Goal: Task Accomplishment & Management: Use online tool/utility

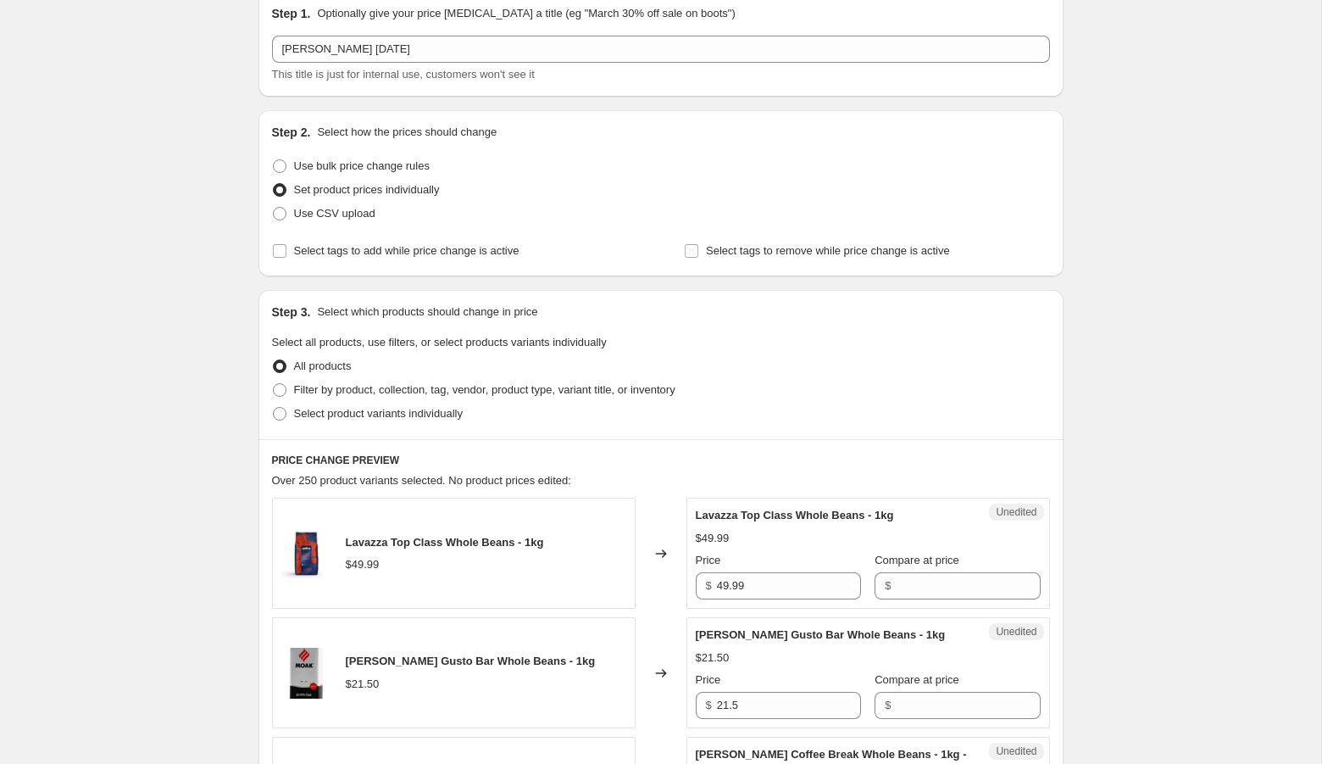
scroll to position [50, 0]
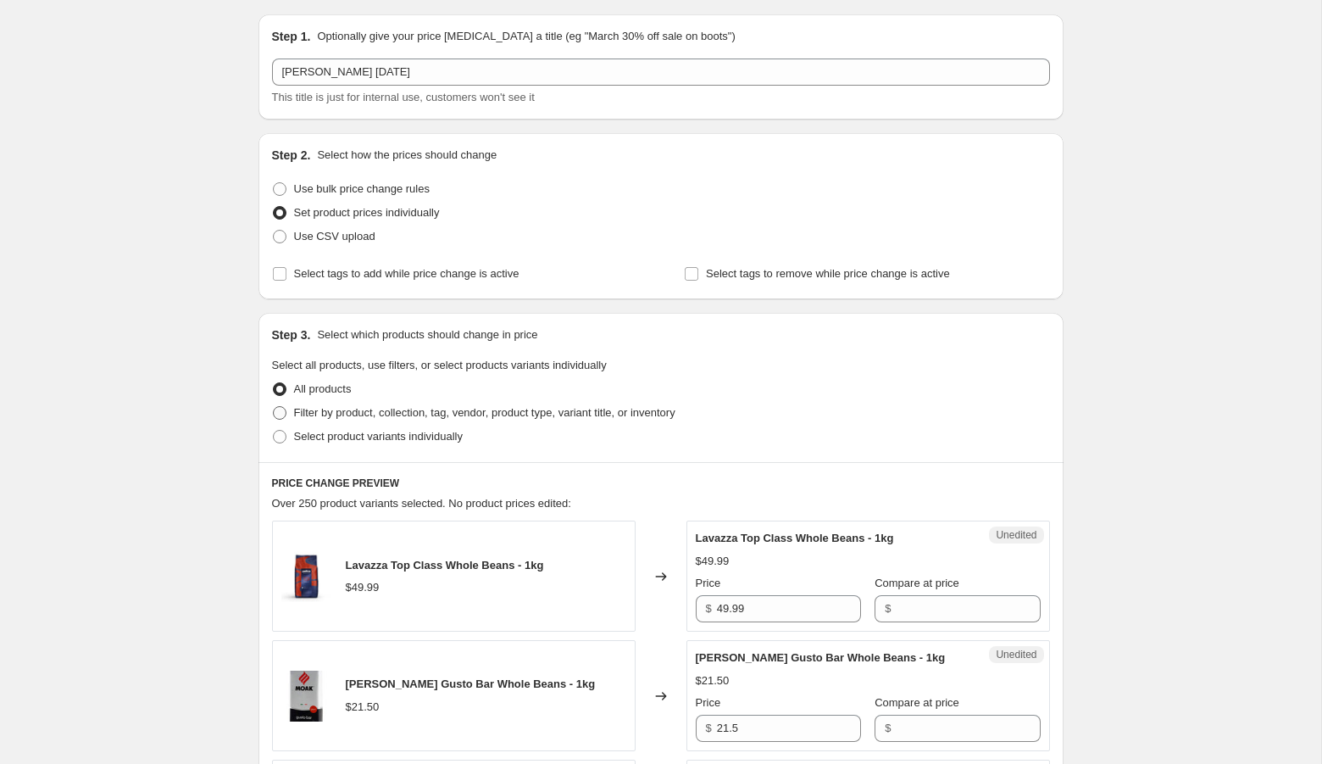
click at [317, 409] on span "Filter by product, collection, tag, vendor, product type, variant title, or inv…" at bounding box center [484, 412] width 381 height 13
click at [274, 407] on input "Filter by product, collection, tag, vendor, product type, variant title, or inv…" at bounding box center [273, 406] width 1 height 1
radio input "true"
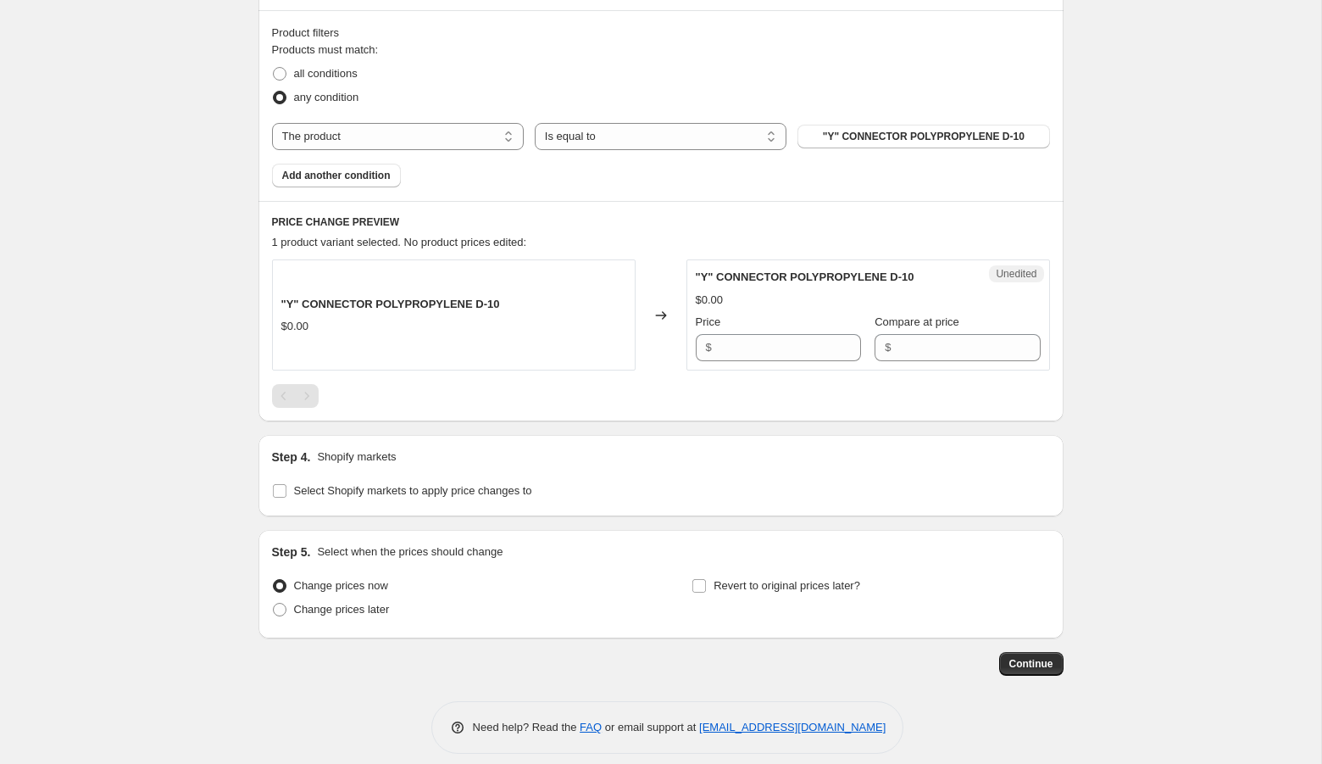
scroll to position [514, 0]
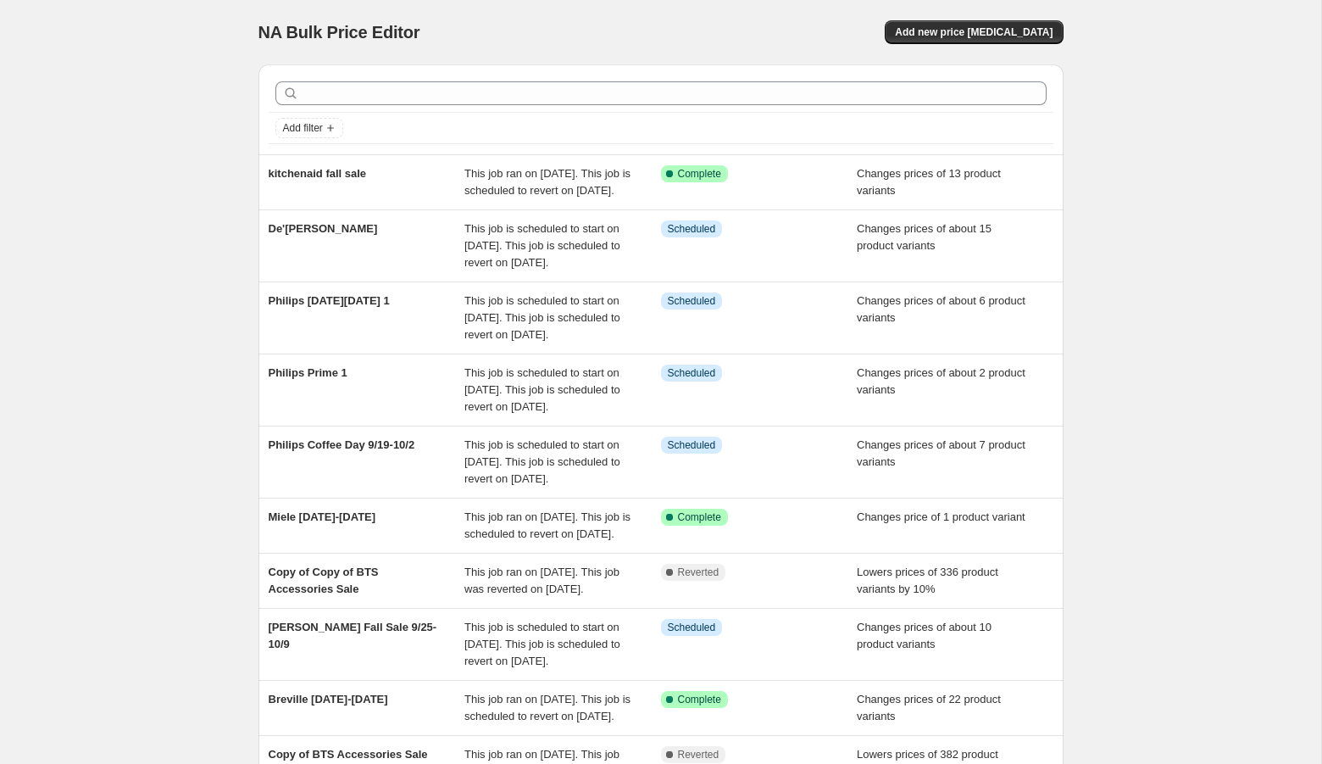
click at [555, 105] on div at bounding box center [661, 93] width 785 height 37
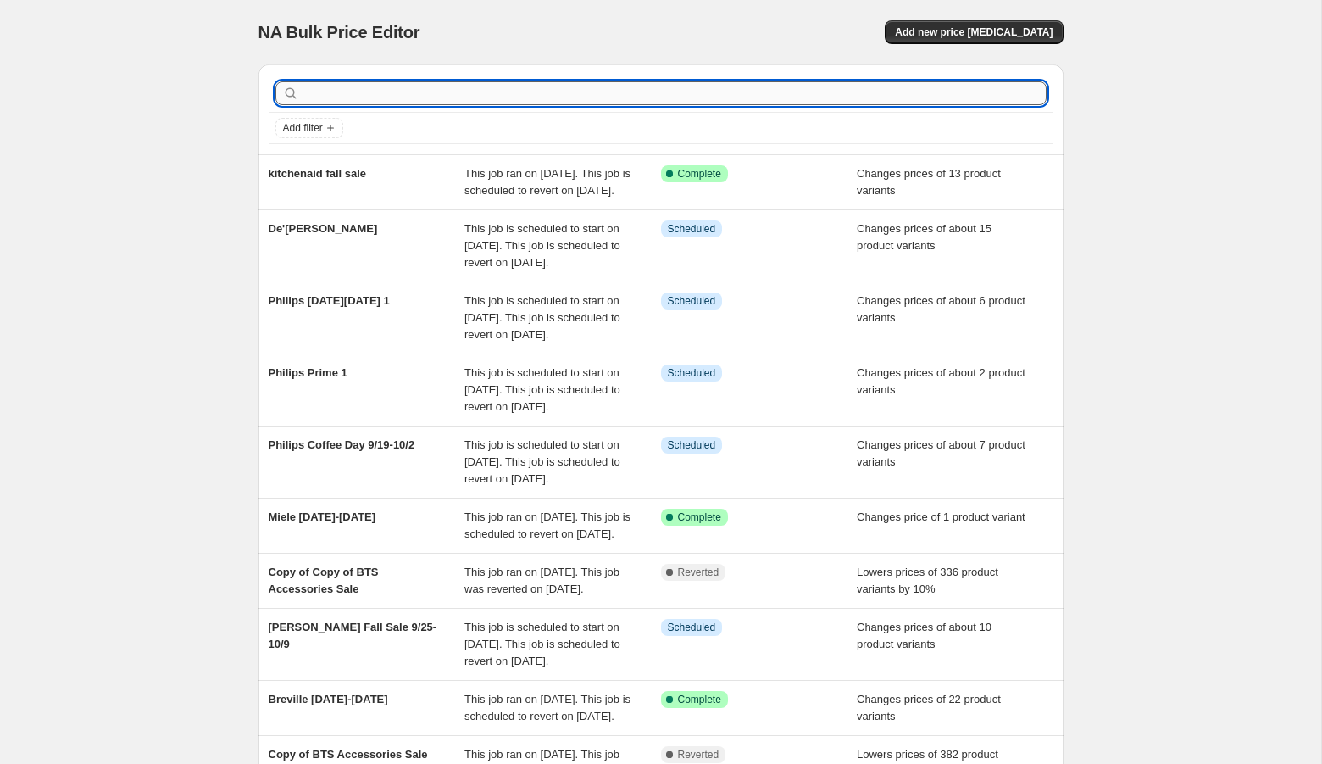
click at [527, 88] on input "text" at bounding box center [675, 93] width 744 height 24
type input "miele"
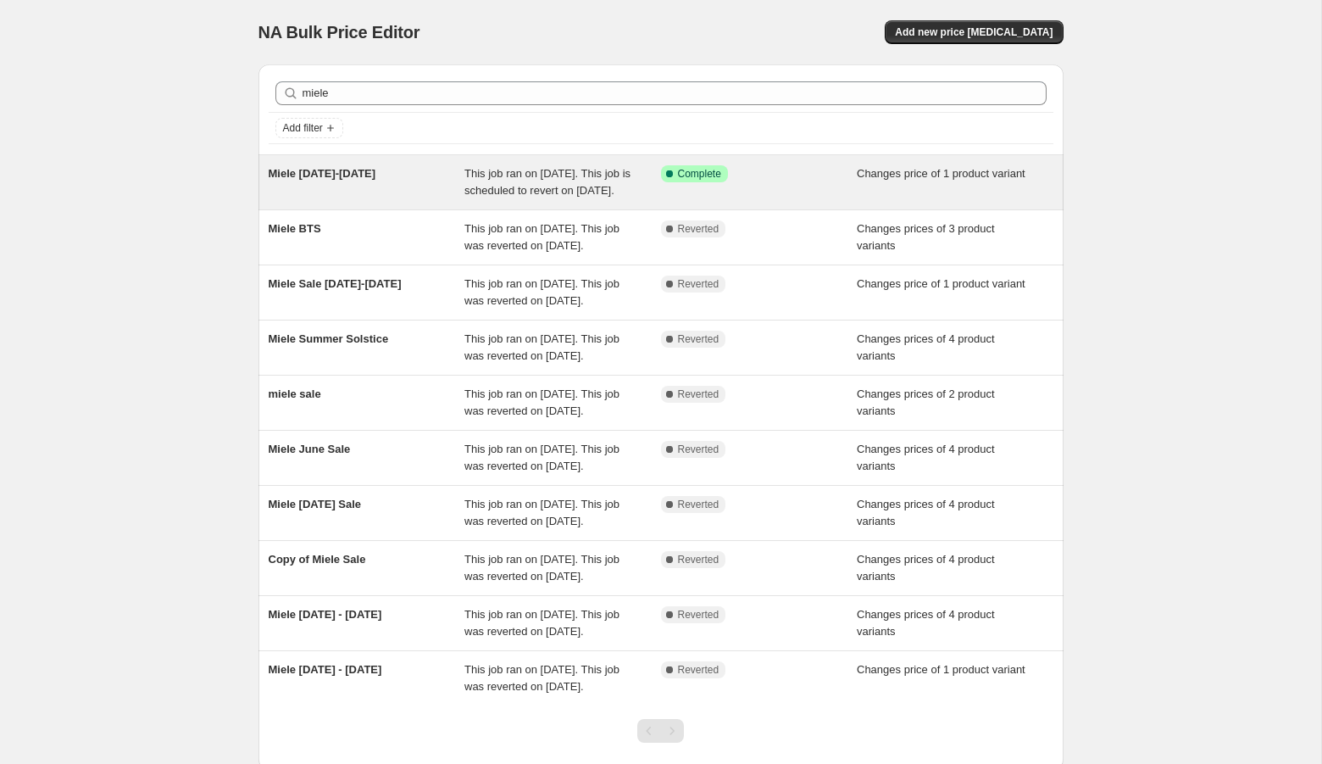
click at [460, 198] on div "Miele [DATE]-[DATE]" at bounding box center [367, 182] width 197 height 34
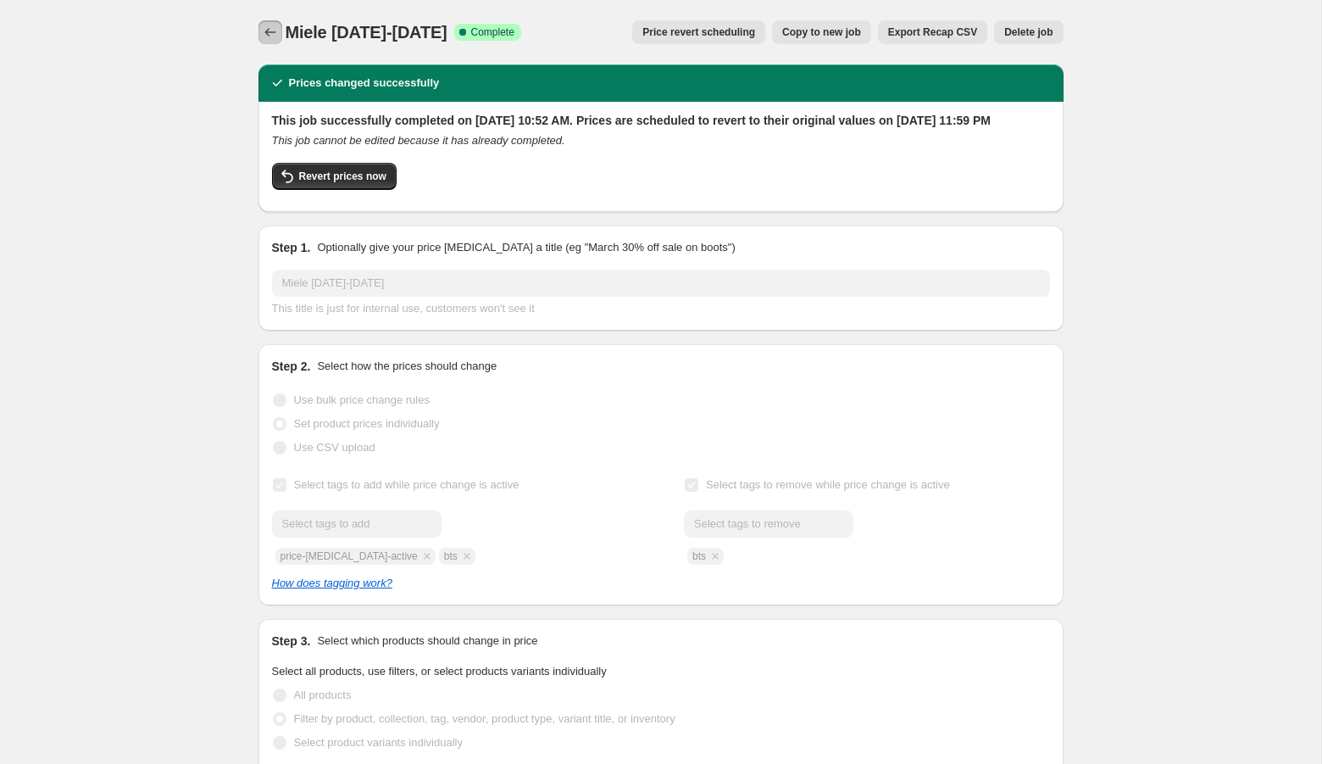
click at [264, 31] on icon "Price change jobs" at bounding box center [270, 32] width 17 height 17
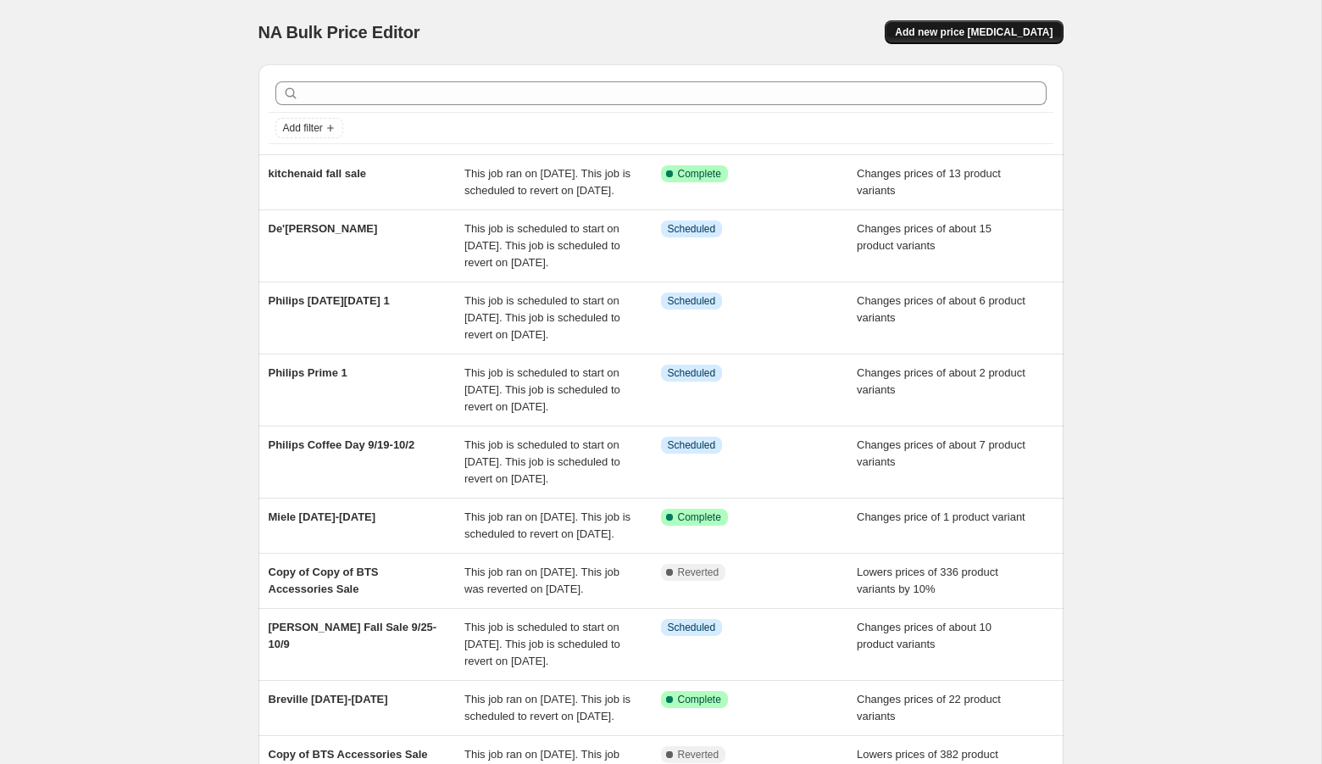
click at [941, 35] on span "Add new price [MEDICAL_DATA]" at bounding box center [974, 32] width 158 height 14
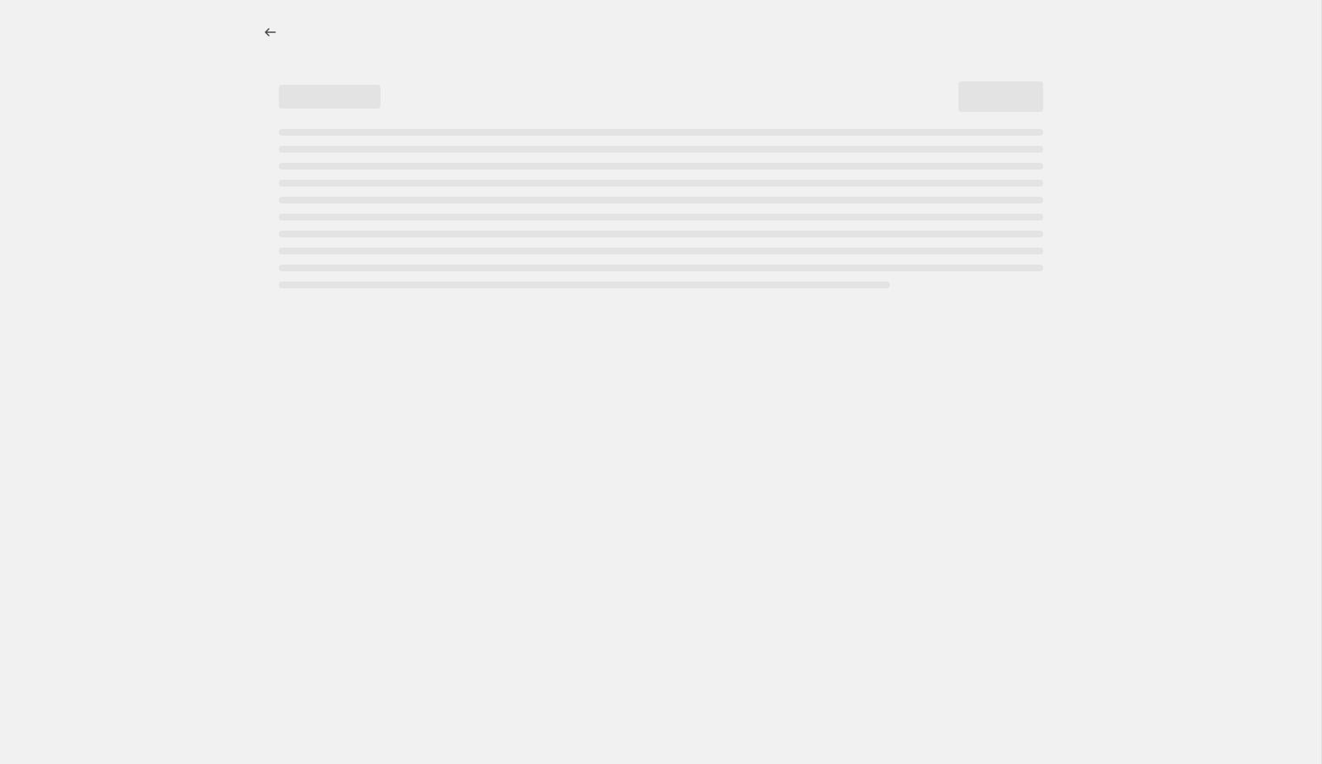
select select "percentage"
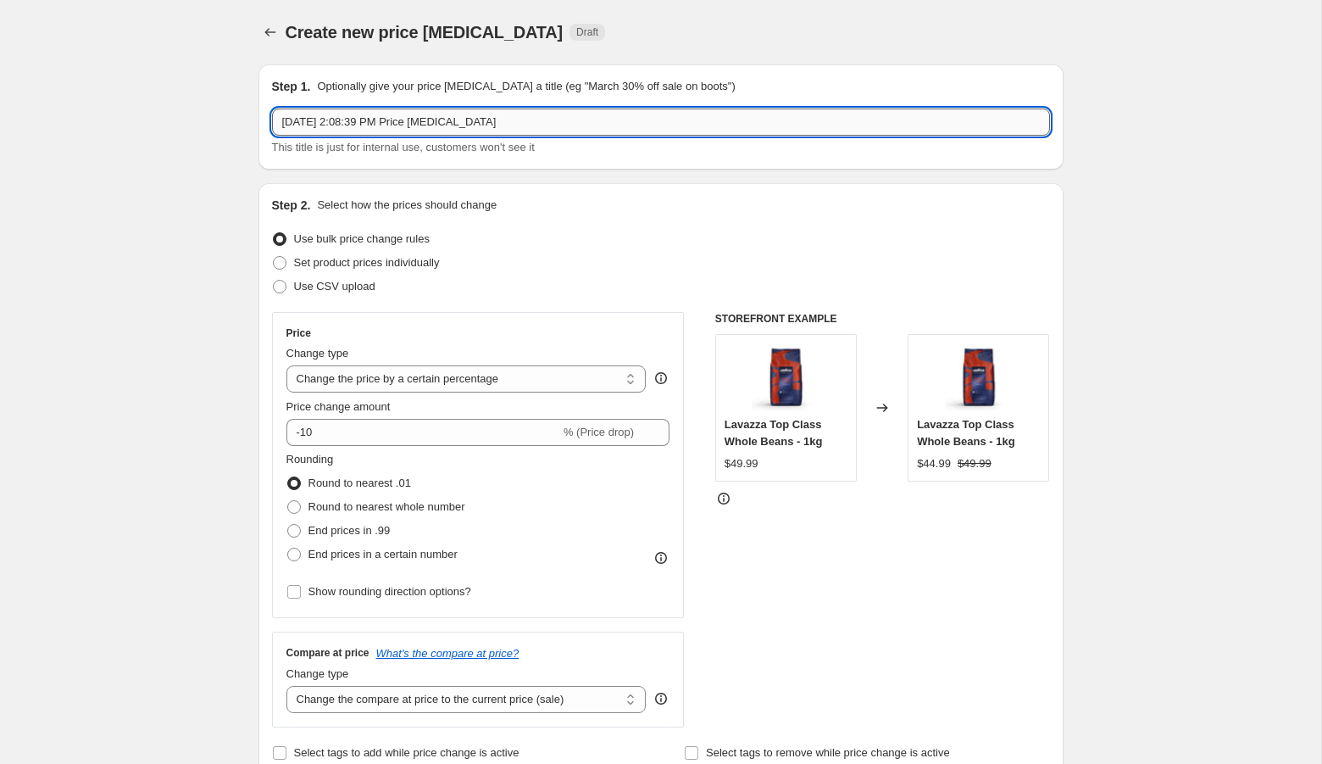
click at [687, 121] on input "[DATE] 2:08:39 PM Price [MEDICAL_DATA]" at bounding box center [661, 121] width 778 height 27
type input "Miele [DATE]-"
click at [336, 252] on label "Set product prices individually" at bounding box center [356, 263] width 168 height 24
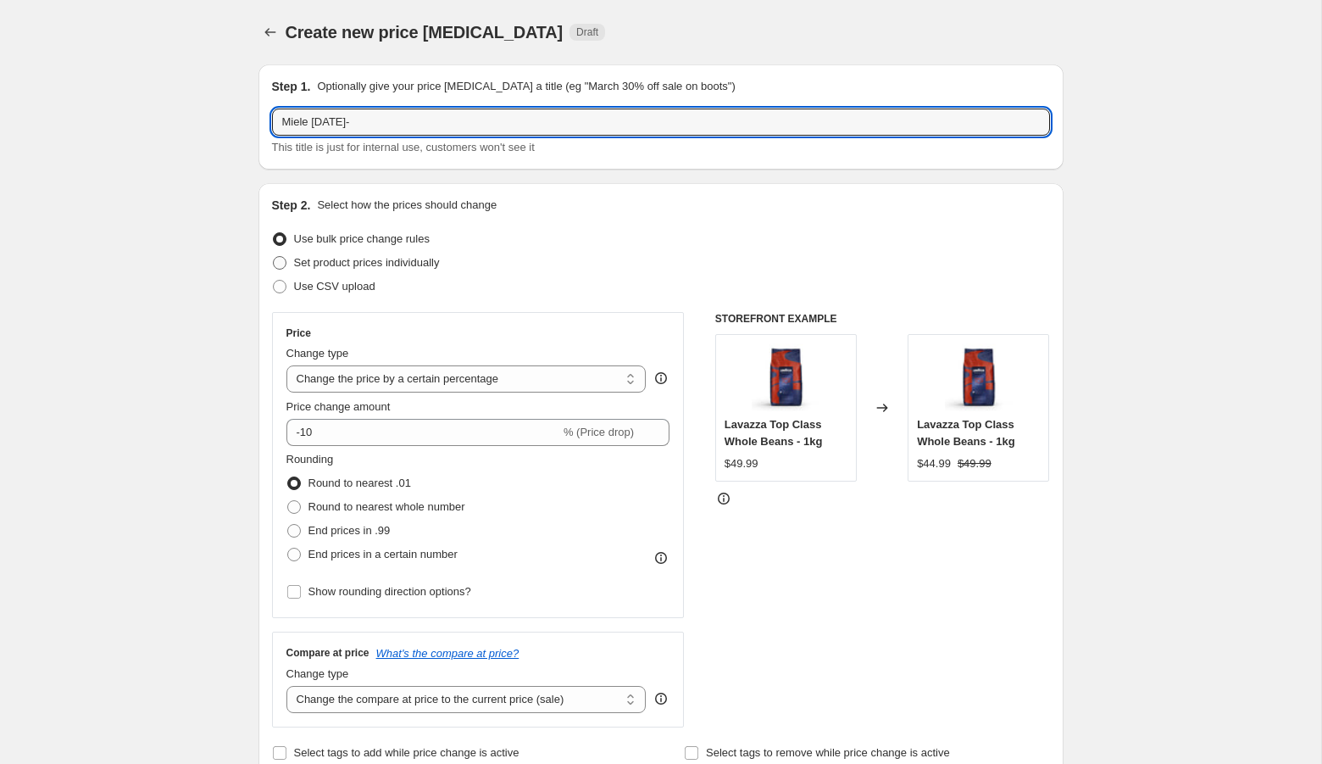
click at [274, 256] on input "Set product prices individually" at bounding box center [273, 256] width 1 height 1
radio input "true"
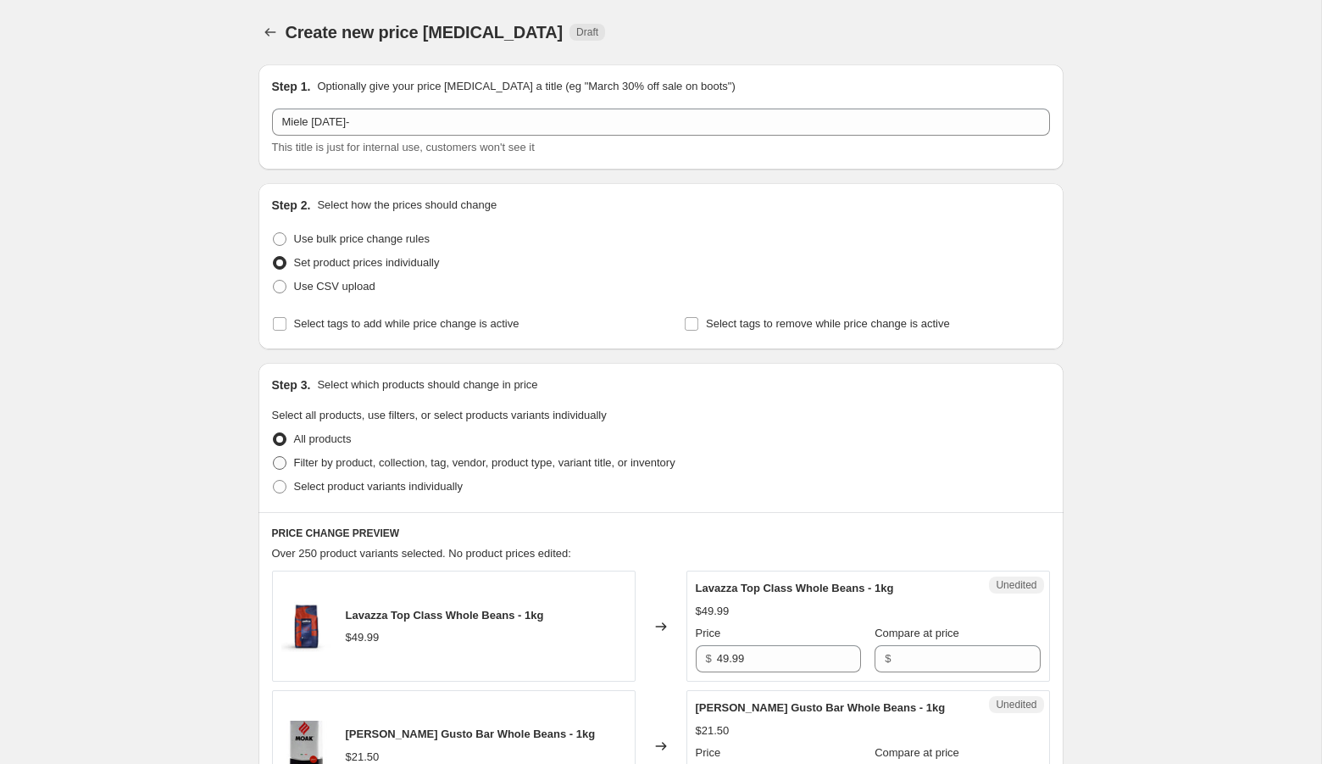
click at [473, 469] on span "Filter by product, collection, tag, vendor, product type, variant title, or inv…" at bounding box center [484, 462] width 381 height 17
click at [274, 457] on input "Filter by product, collection, tag, vendor, product type, variant title, or inv…" at bounding box center [273, 456] width 1 height 1
radio input "true"
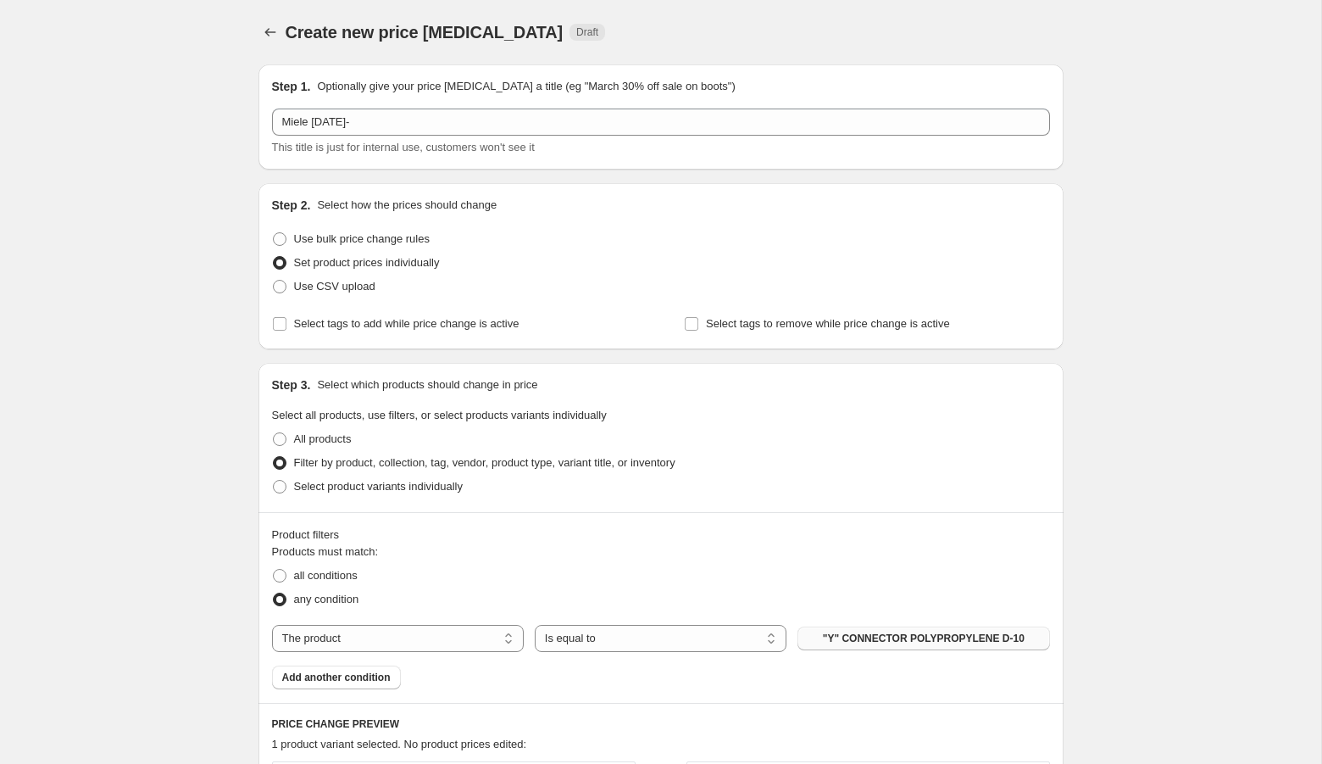
click at [833, 633] on span ""Y" CONNECTOR POLYPROPYLENE D-10" at bounding box center [924, 638] width 202 height 14
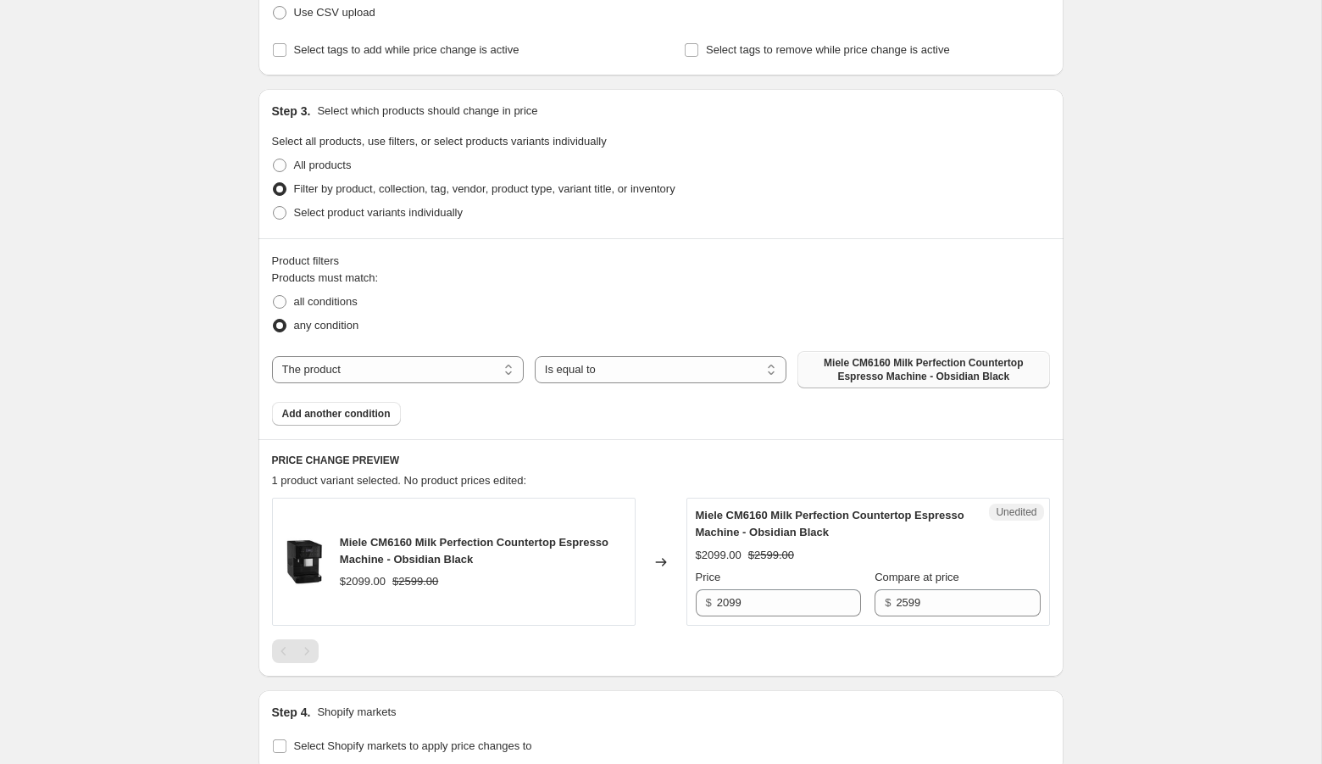
scroll to position [301, 0]
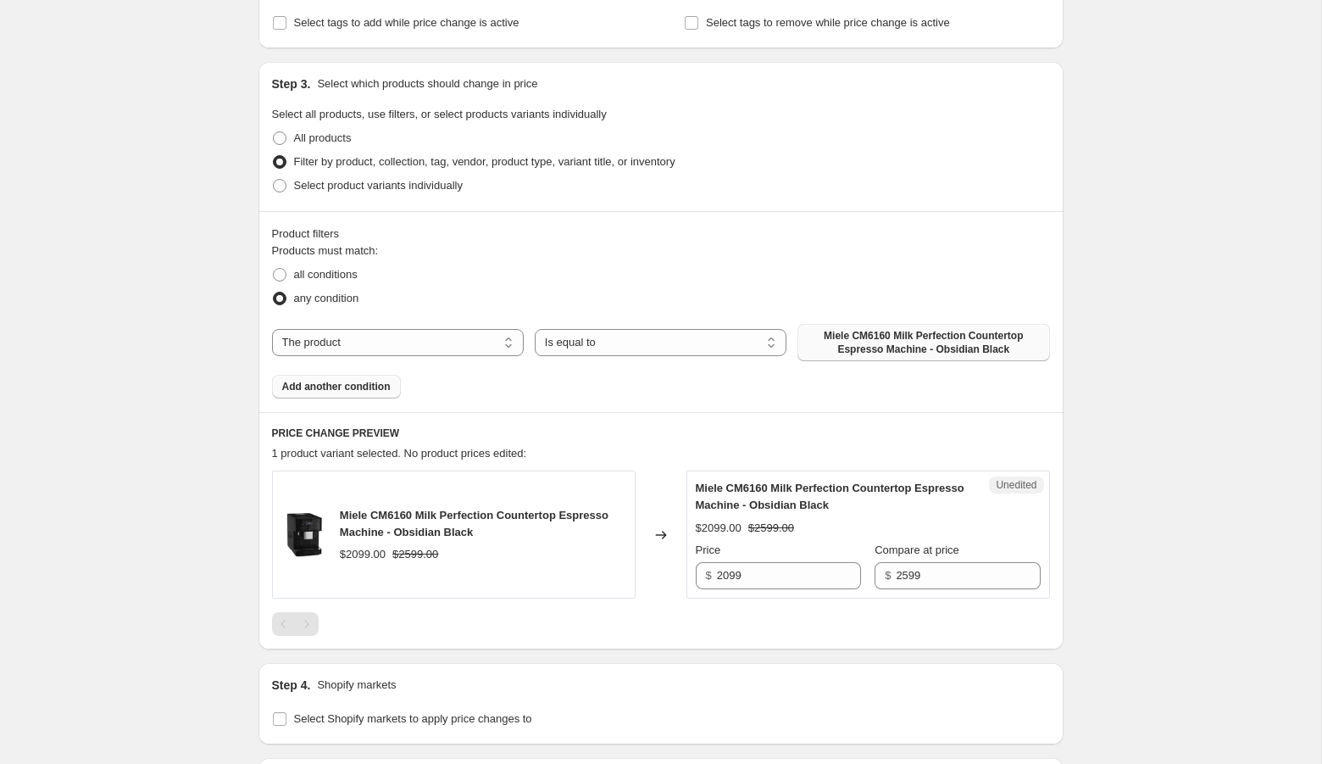
click at [319, 392] on button "Add another condition" at bounding box center [336, 387] width 129 height 24
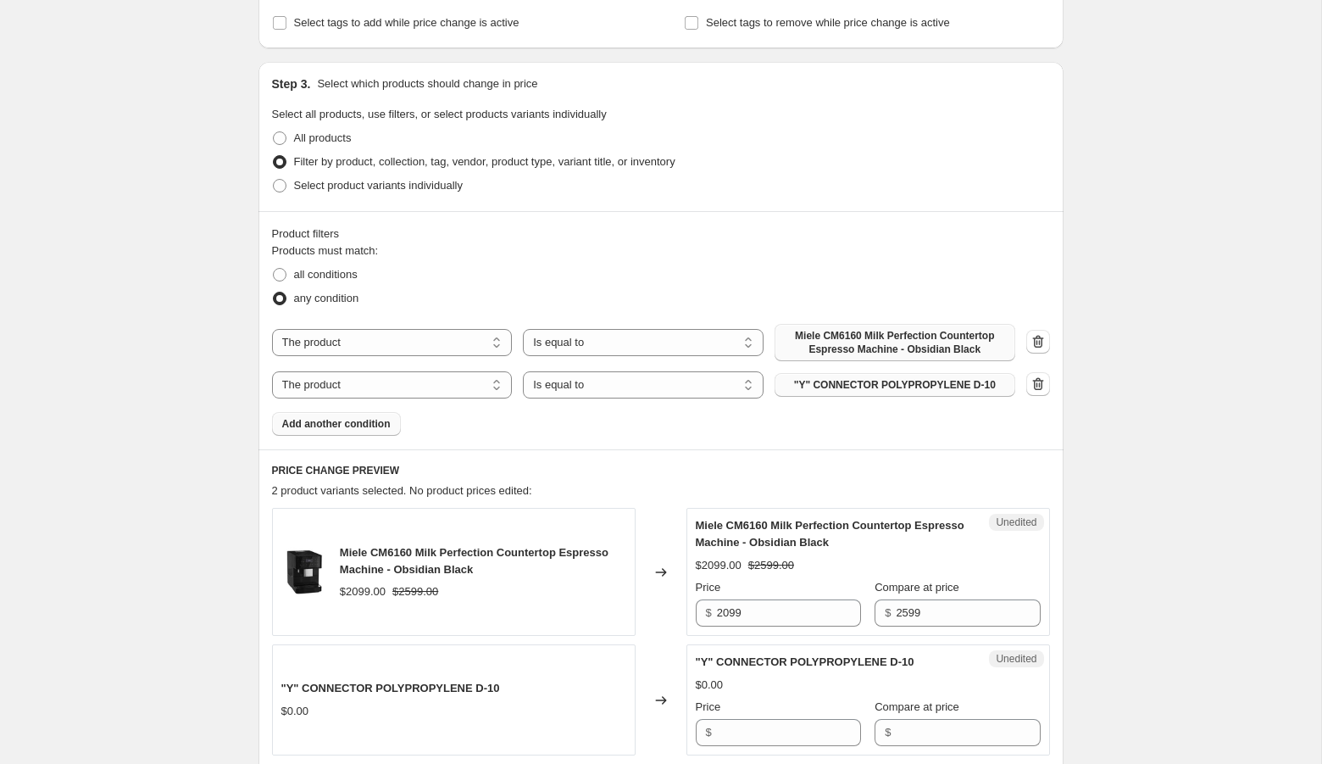
click at [837, 393] on button ""Y" CONNECTOR POLYPROPYLENE D-10" at bounding box center [895, 385] width 241 height 24
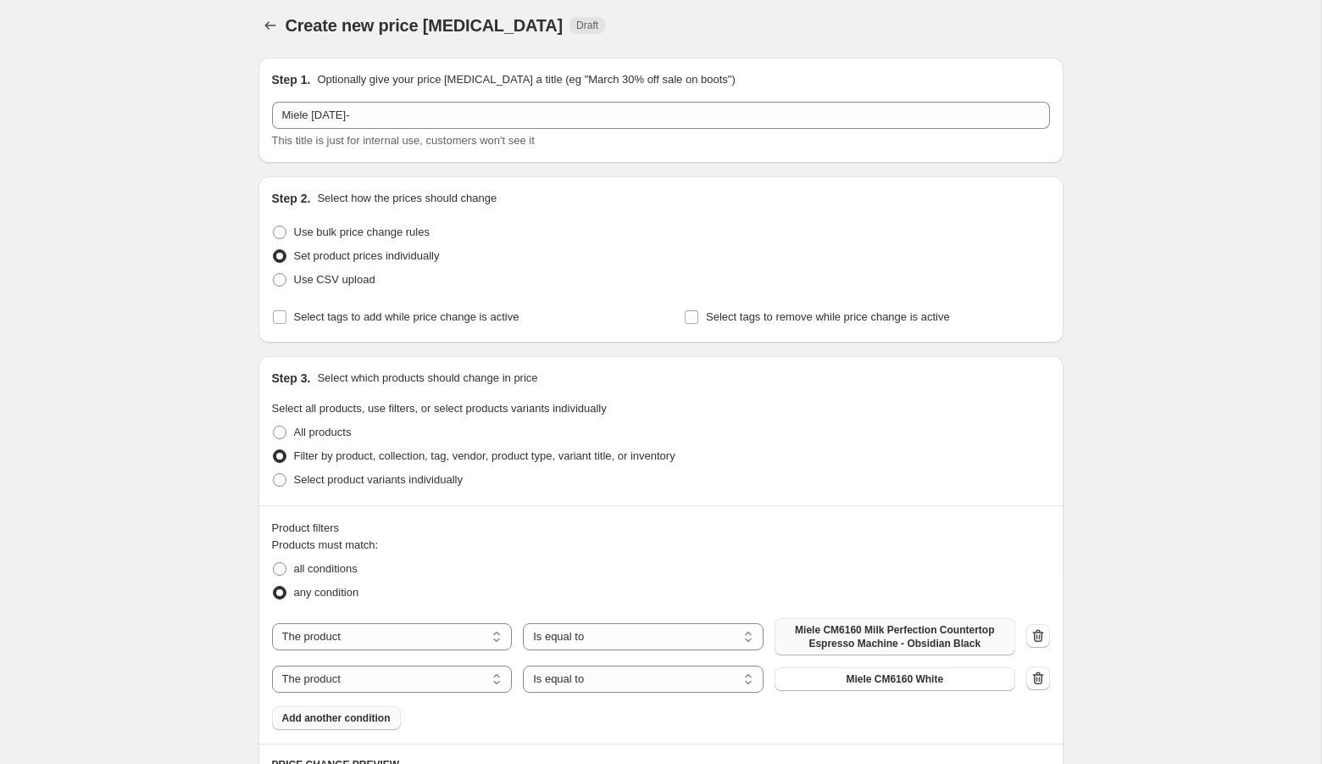
scroll to position [0, 0]
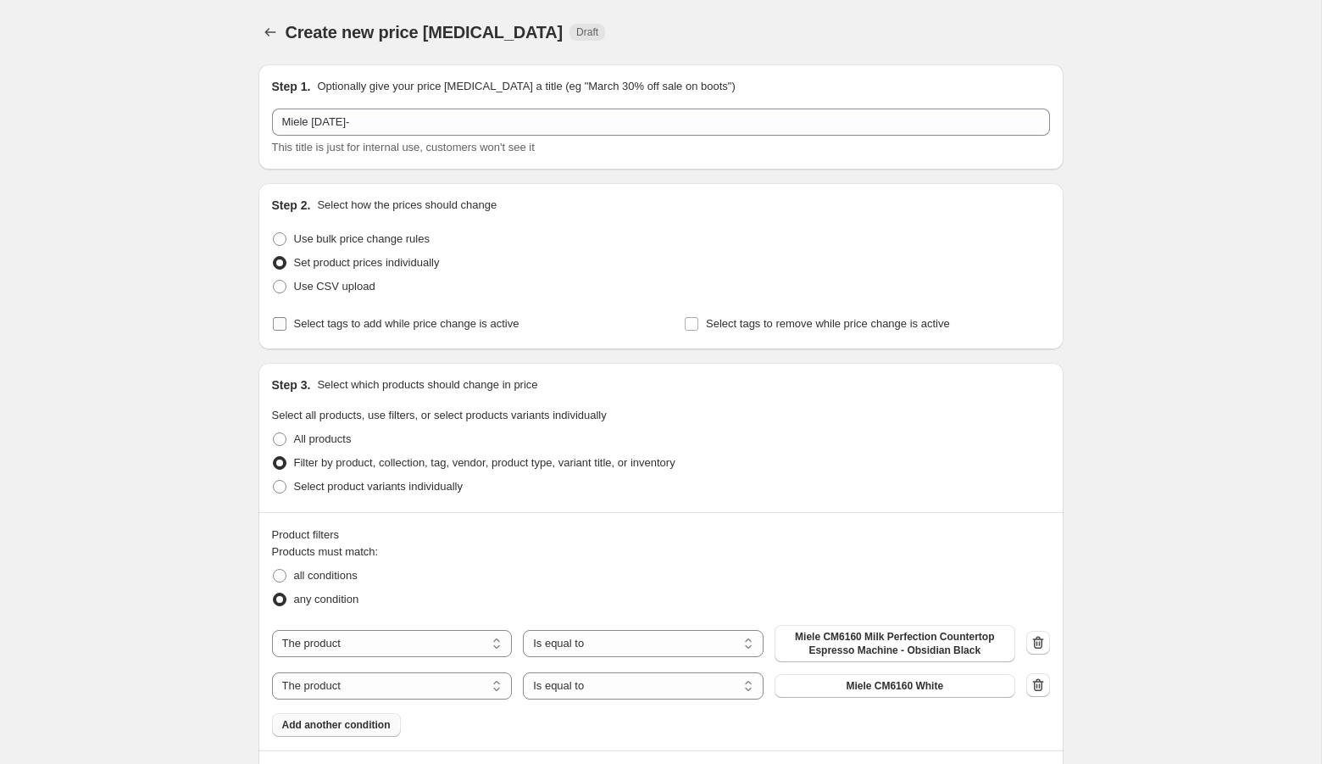
click at [319, 331] on label "Select tags to add while price change is active" at bounding box center [395, 324] width 247 height 24
click at [286, 330] on input "Select tags to add while price change is active" at bounding box center [280, 324] width 14 height 14
checkbox input "true"
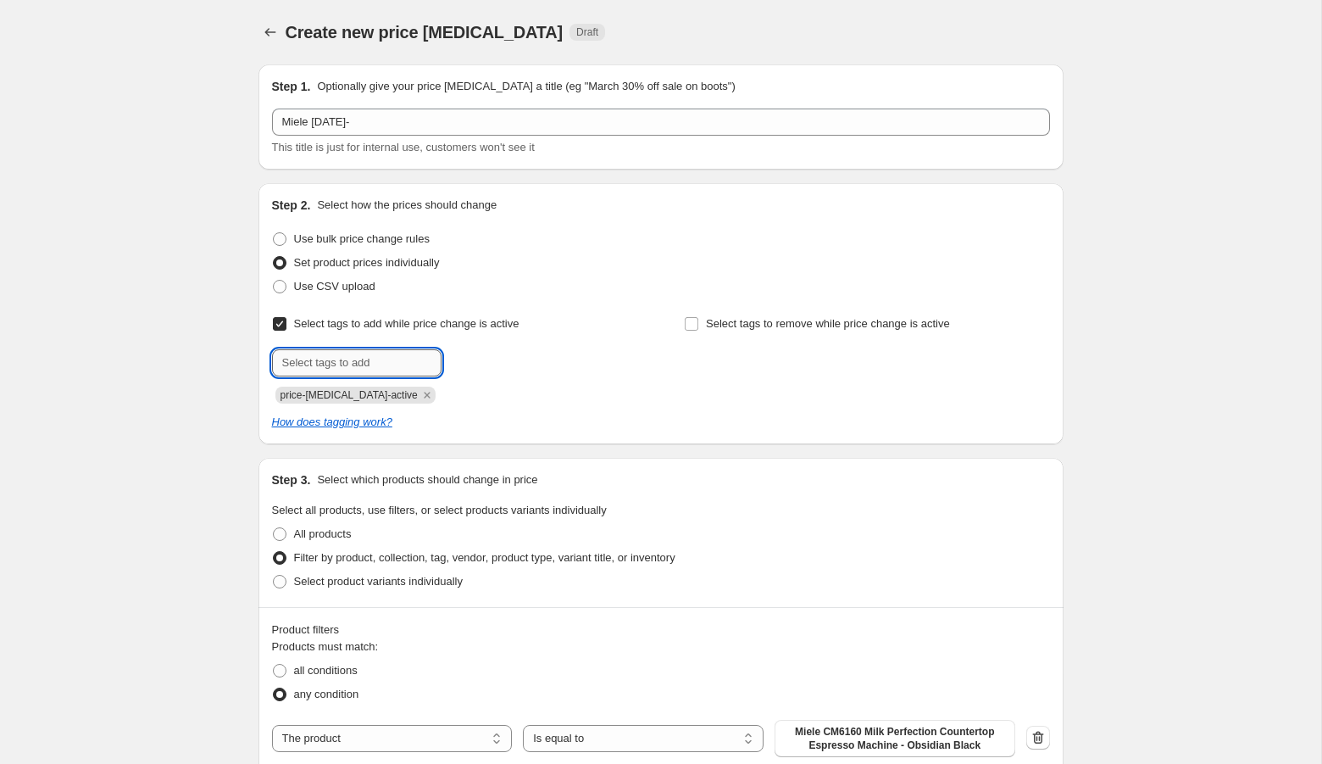
click at [331, 366] on input "text" at bounding box center [356, 362] width 169 height 27
type input "fall sale"
click at [488, 358] on span "fall sale" at bounding box center [496, 361] width 37 height 12
click at [315, 369] on input "text" at bounding box center [356, 362] width 169 height 27
type input "bts"
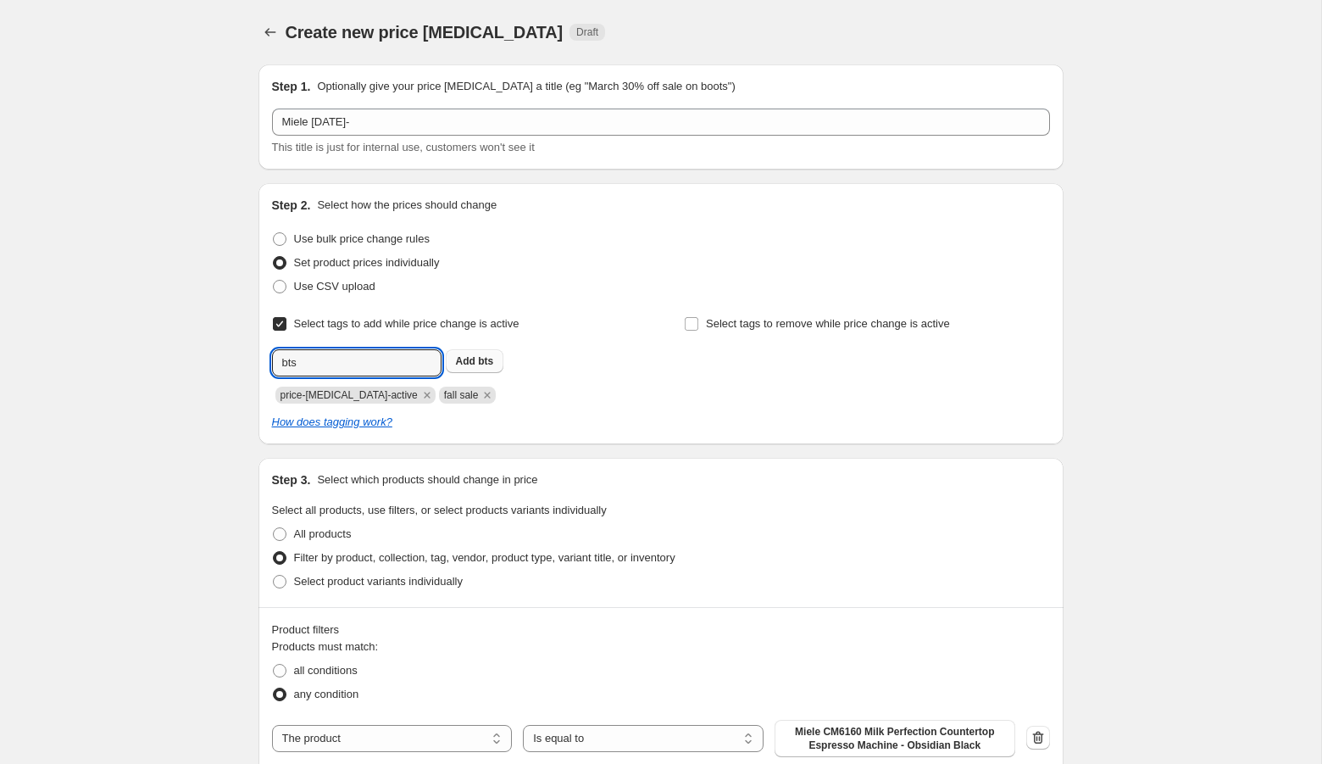
click at [484, 363] on span "bts" at bounding box center [485, 361] width 15 height 12
click at [742, 328] on span "Select tags to remove while price change is active" at bounding box center [828, 323] width 244 height 13
click at [698, 328] on input "Select tags to remove while price change is active" at bounding box center [692, 324] width 14 height 14
checkbox input "true"
click at [720, 376] on div "Select tags to remove while price change is active Submit" at bounding box center [866, 358] width 365 height 92
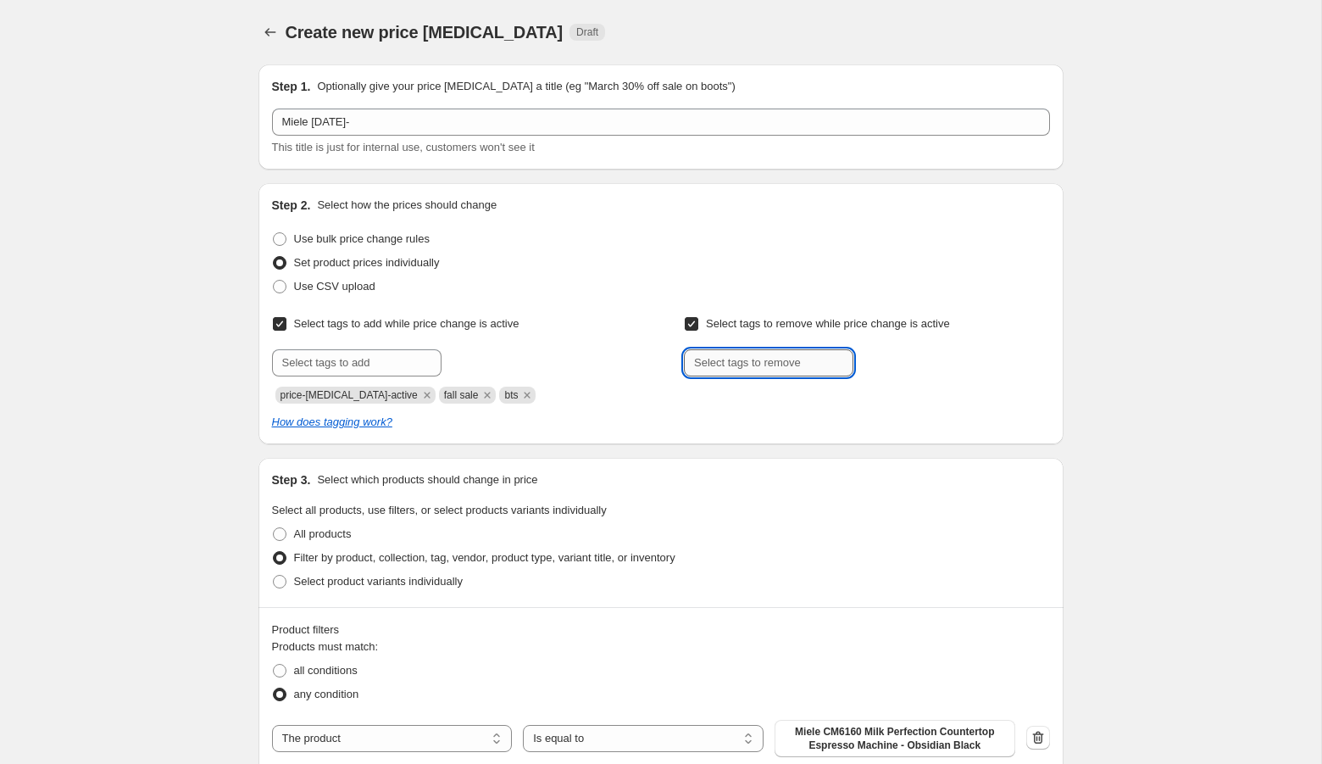
click at [716, 367] on input "text" at bounding box center [768, 362] width 169 height 27
type input "bts"
click at [886, 353] on button "Add bts" at bounding box center [887, 361] width 58 height 24
click at [787, 359] on input "text" at bounding box center [768, 362] width 169 height 27
type input "fall sale"
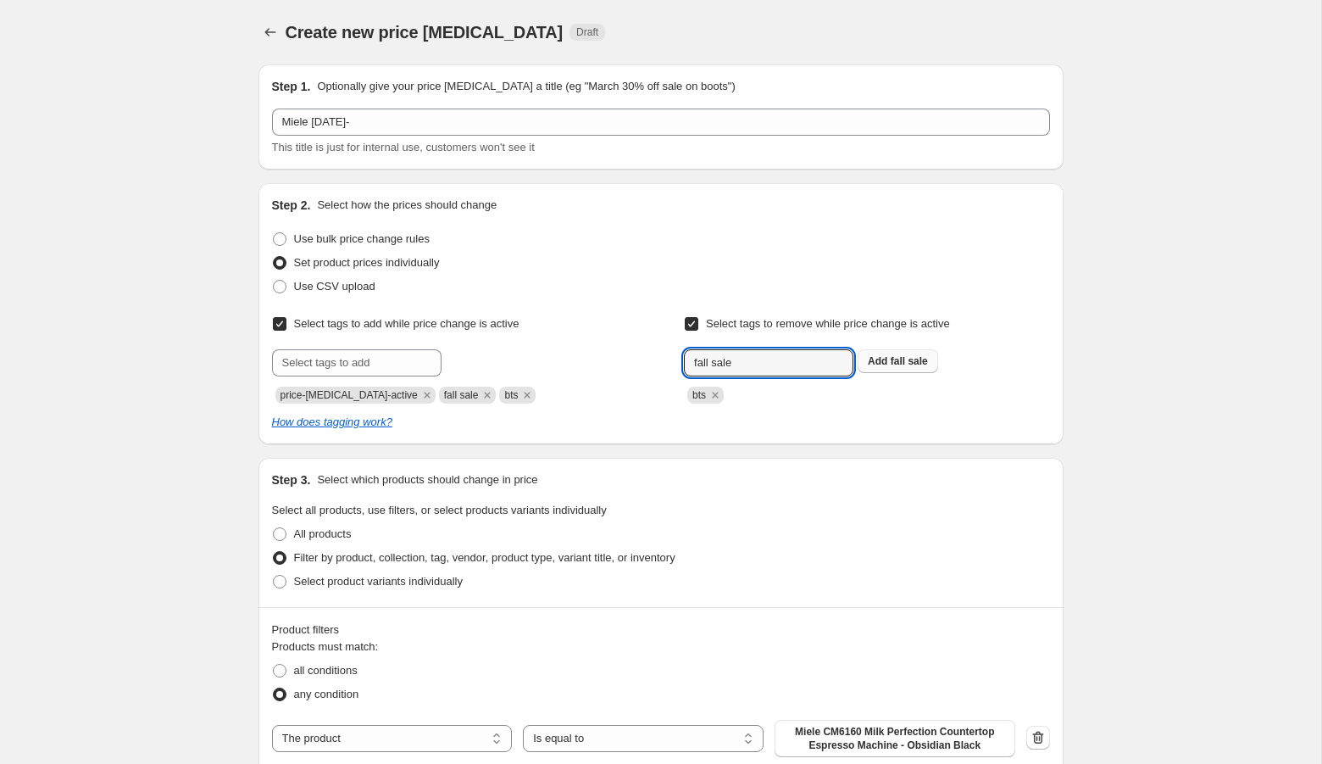
click at [904, 364] on span "fall sale" at bounding box center [909, 361] width 37 height 12
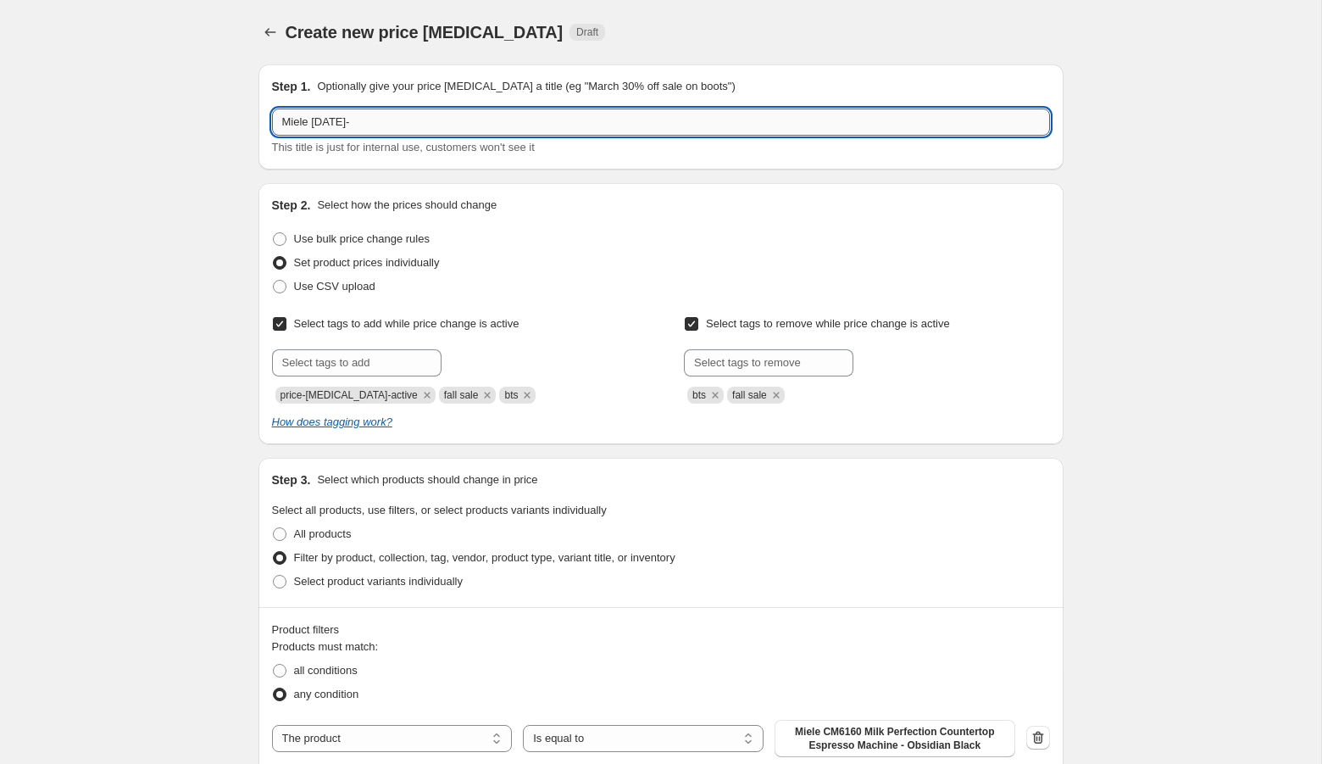
click at [554, 131] on input "Miele [DATE]-" at bounding box center [661, 121] width 778 height 27
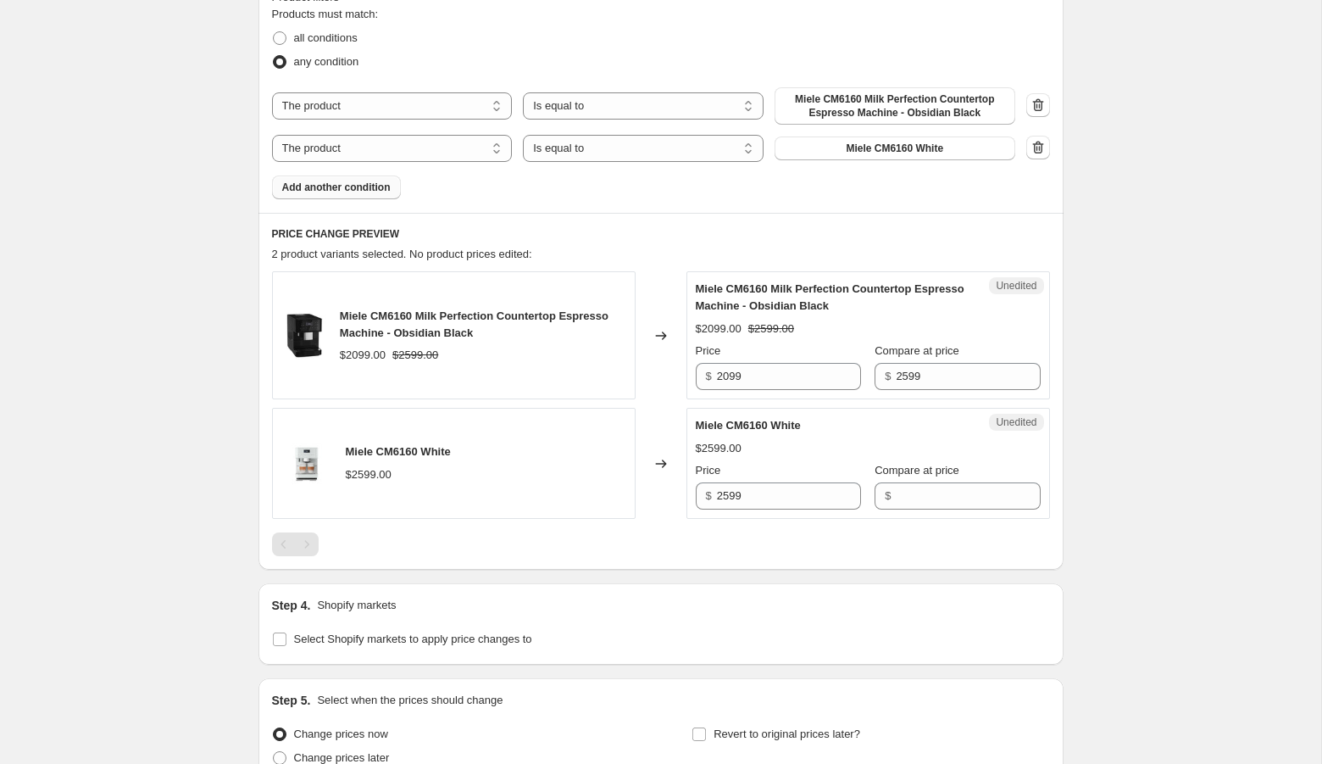
scroll to position [792, 0]
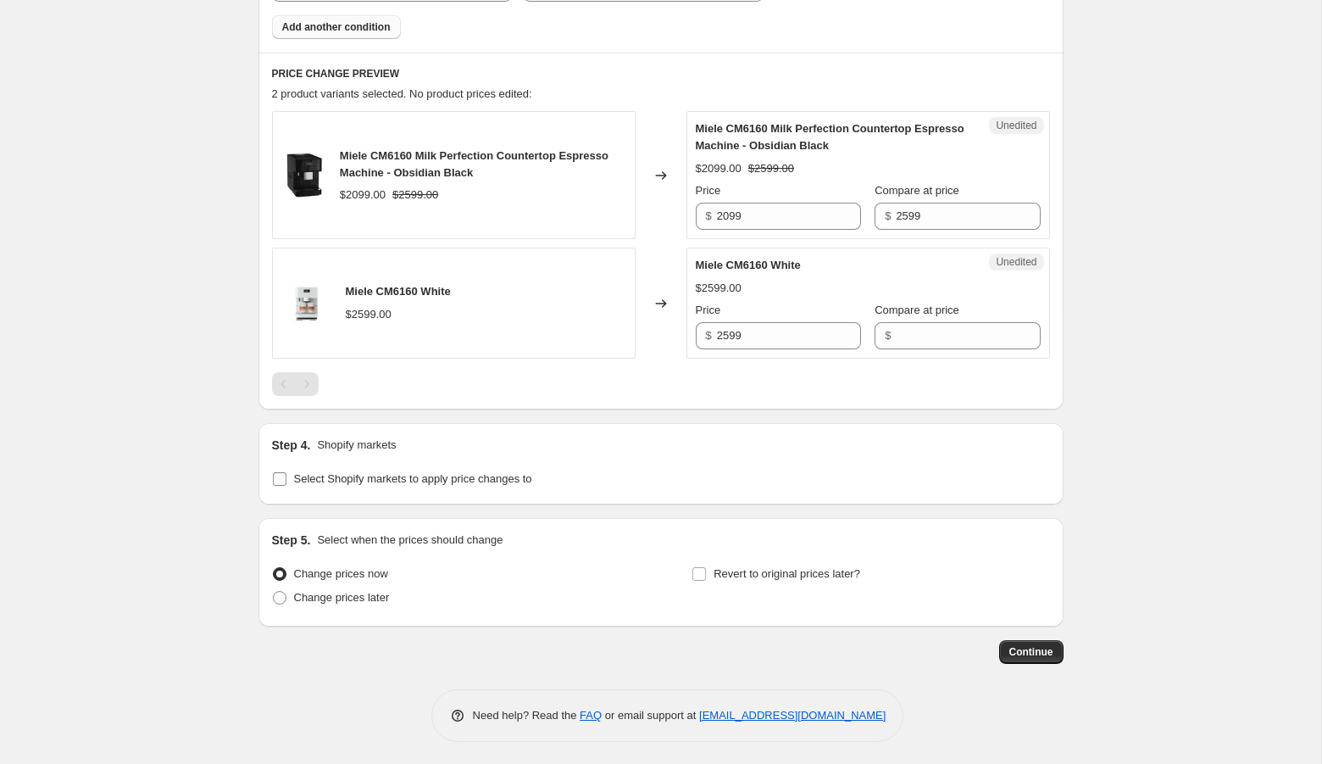
type input "Miele [DATE]-[DATE]"
click at [389, 479] on span "Select Shopify markets to apply price changes to" at bounding box center [413, 478] width 238 height 13
click at [286, 479] on input "Select Shopify markets to apply price changes to" at bounding box center [280, 479] width 14 height 14
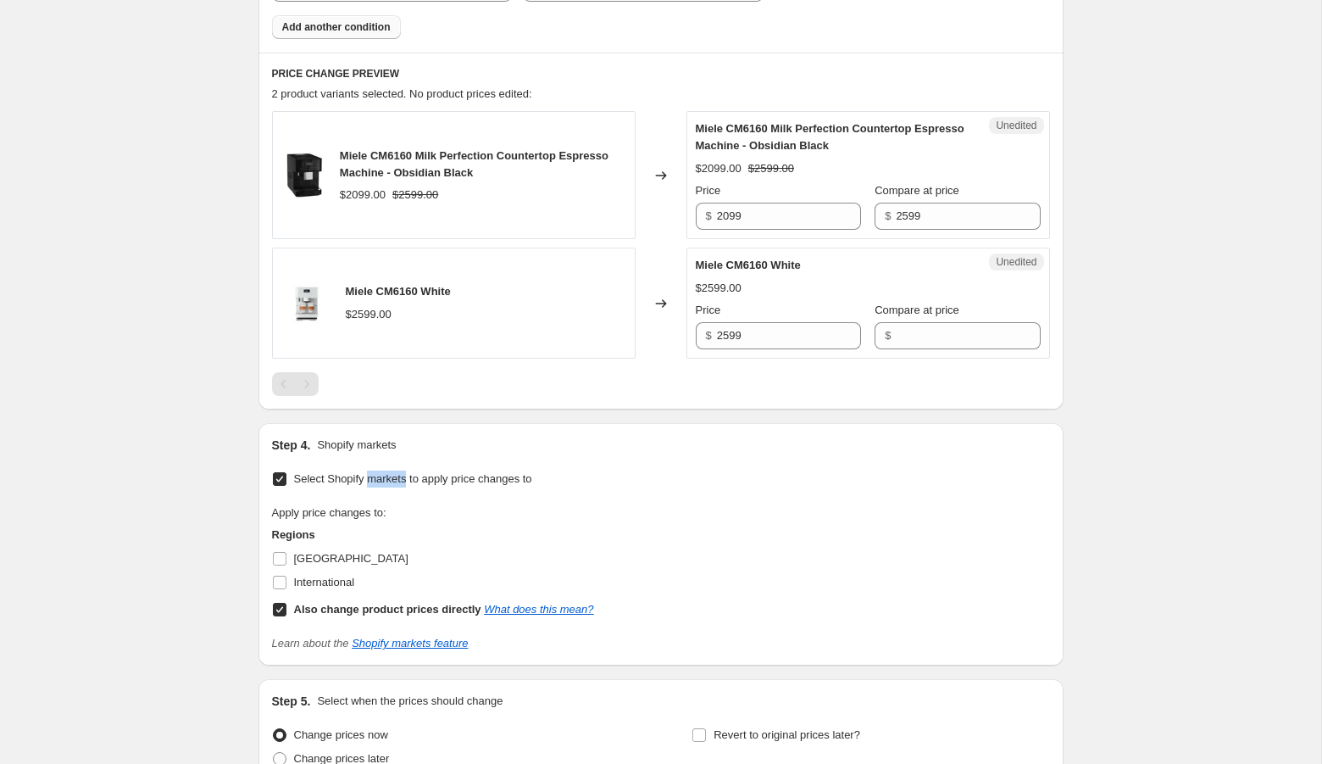
click at [389, 479] on span "Select Shopify markets to apply price changes to" at bounding box center [413, 478] width 238 height 13
click at [286, 479] on input "Select Shopify markets to apply price changes to" at bounding box center [280, 479] width 14 height 14
checkbox input "false"
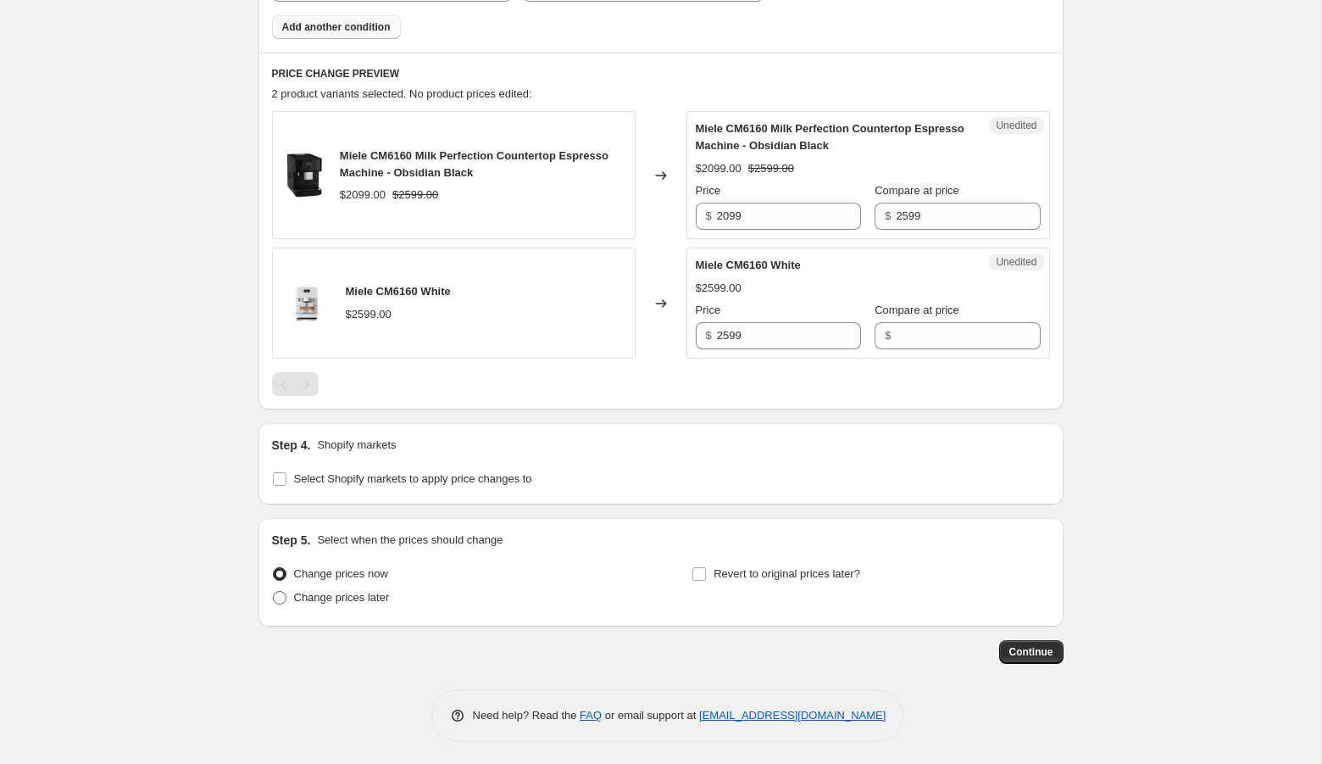
click at [380, 591] on span "Change prices later" at bounding box center [342, 597] width 96 height 13
click at [274, 591] on input "Change prices later" at bounding box center [273, 591] width 1 height 1
radio input "true"
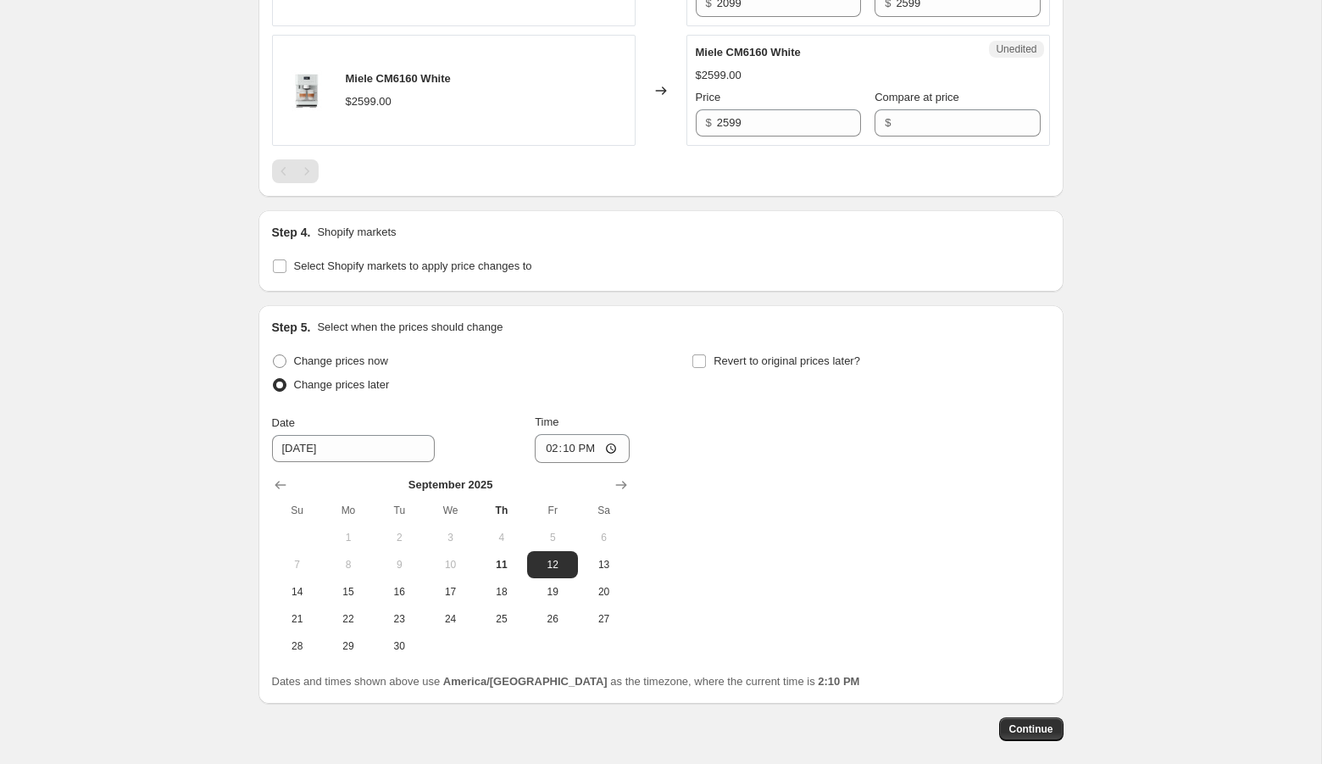
scroll to position [1075, 0]
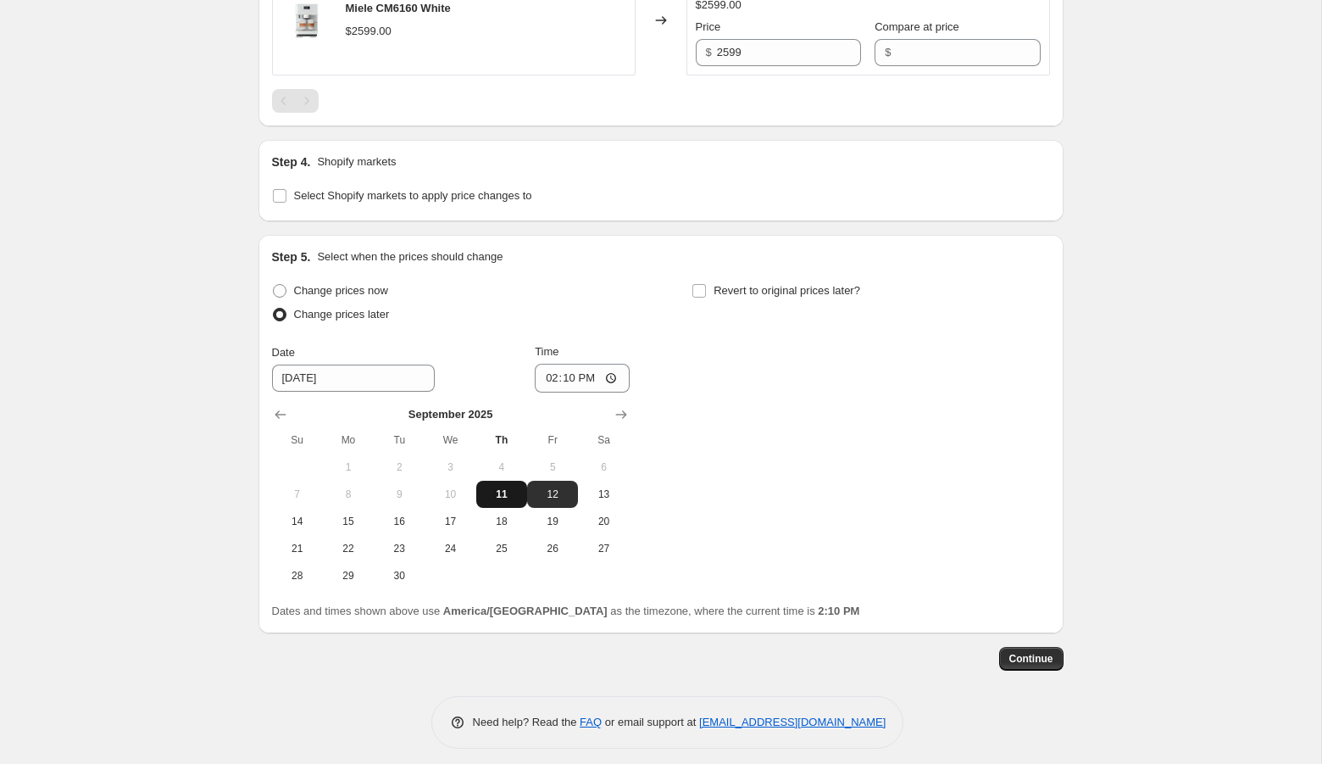
click at [504, 494] on span "11" at bounding box center [501, 494] width 37 height 14
type input "[DATE]"
click at [549, 379] on input "14:10" at bounding box center [582, 378] width 95 height 29
type input "00:01"
click at [809, 288] on span "Revert to original prices later?" at bounding box center [787, 290] width 147 height 13
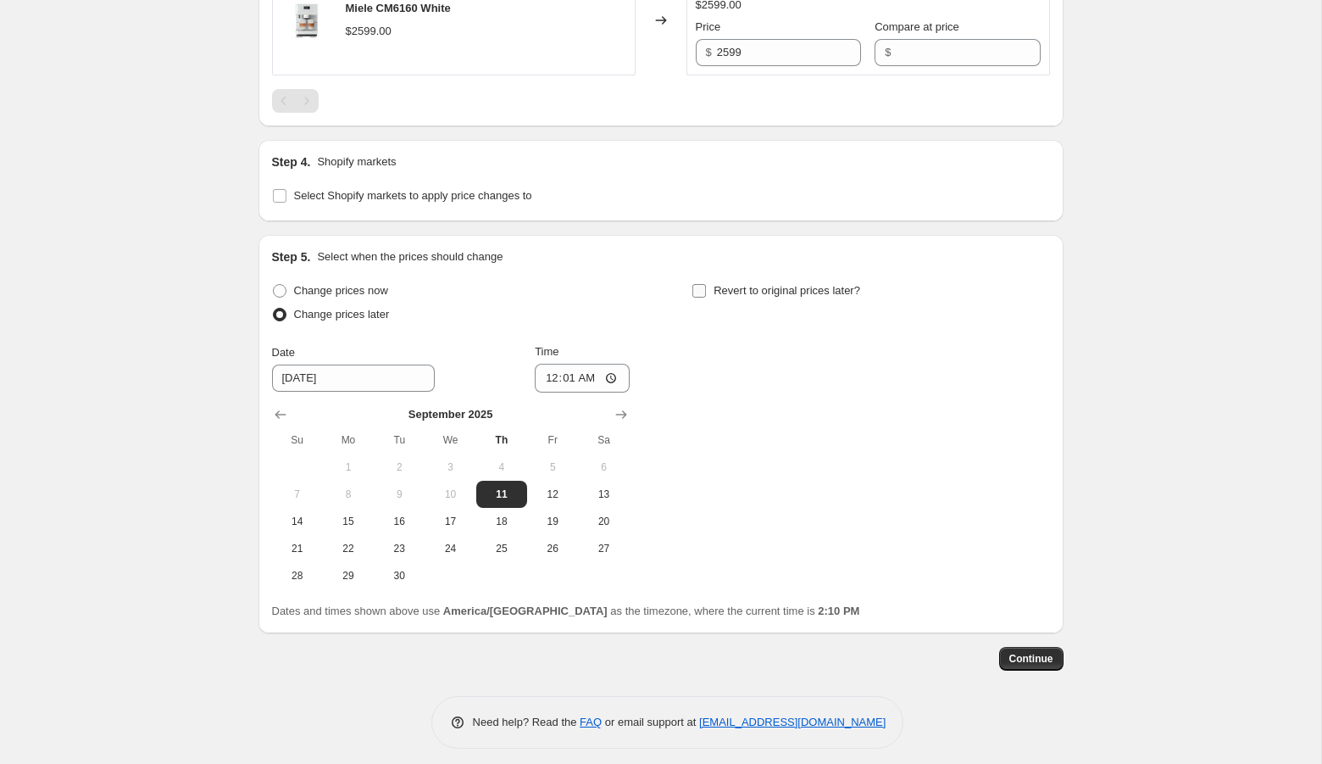
click at [706, 288] on input "Revert to original prices later?" at bounding box center [699, 291] width 14 height 14
checkbox input "true"
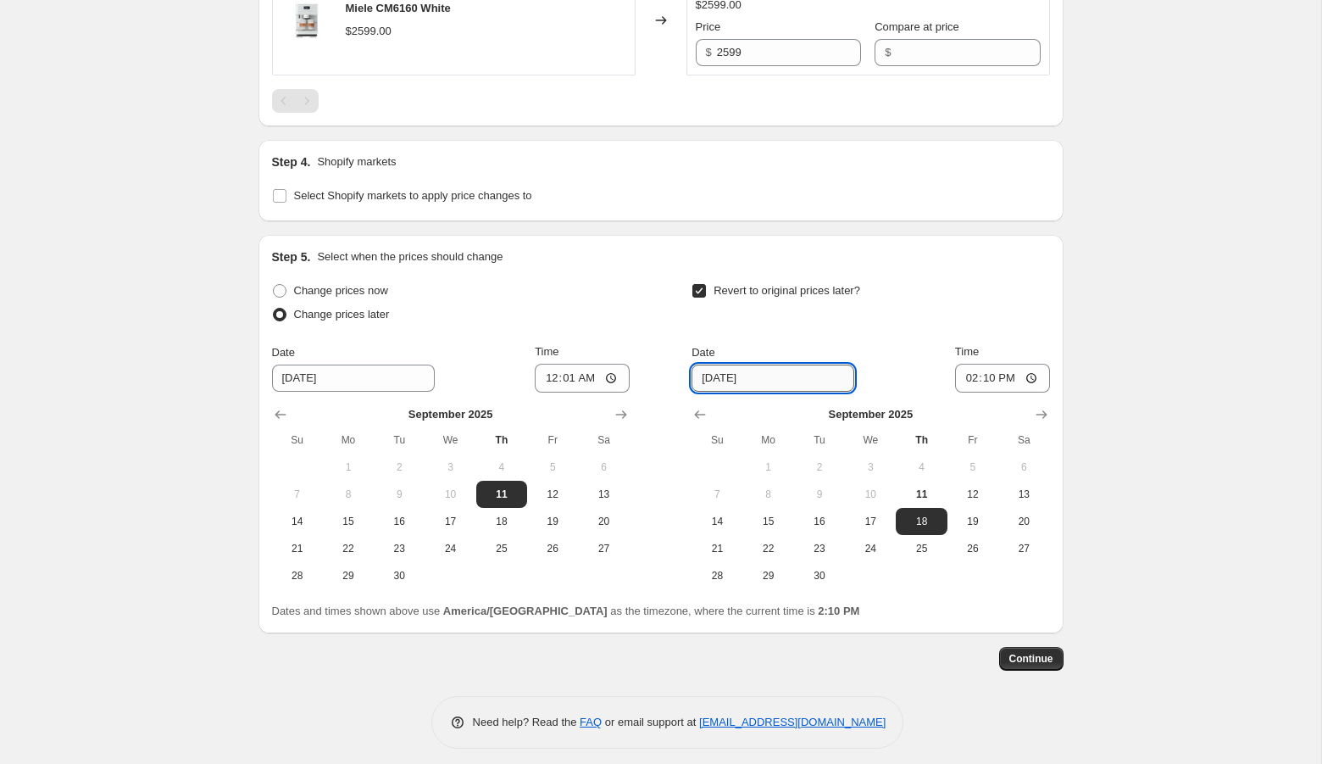
click at [739, 375] on input "[DATE]" at bounding box center [773, 377] width 163 height 27
click at [926, 542] on span "25" at bounding box center [921, 549] width 37 height 14
type input "[DATE]"
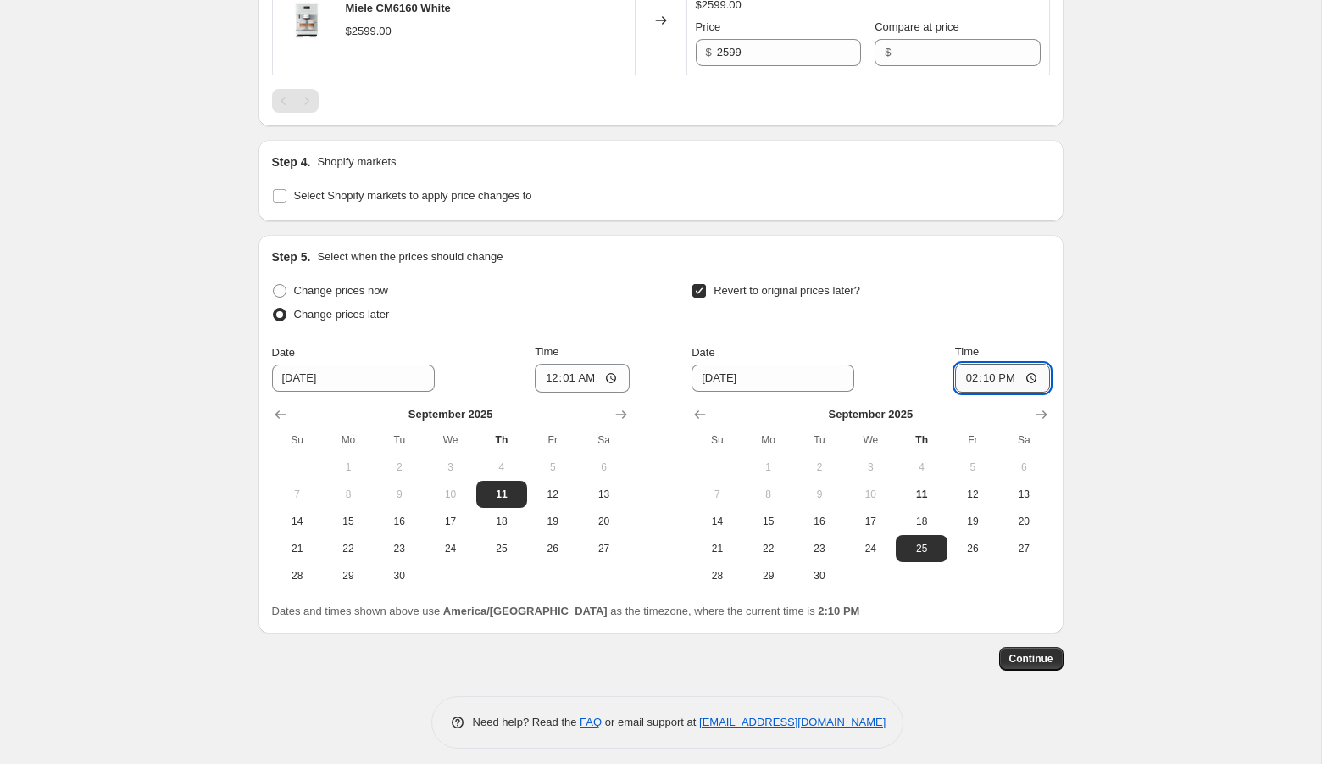
click at [964, 375] on input "14:10" at bounding box center [1002, 378] width 95 height 29
type input "23:59"
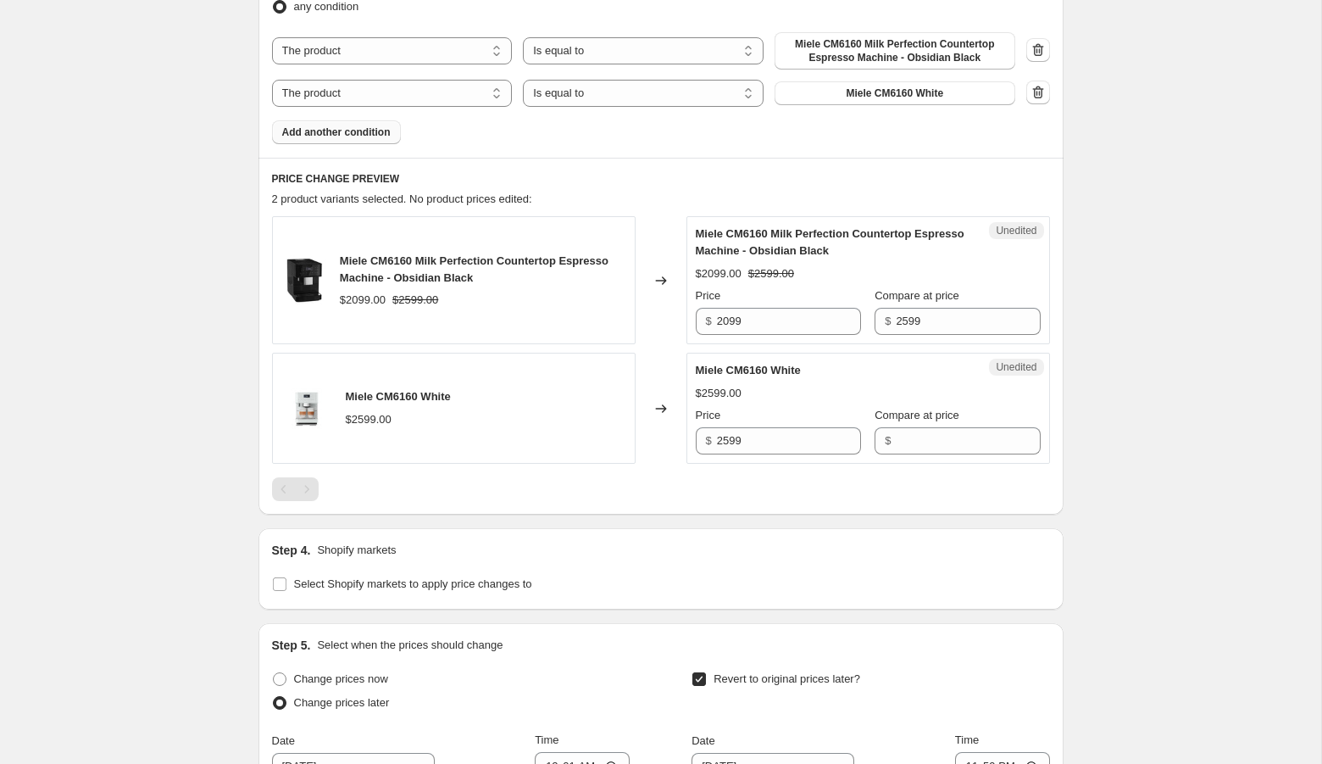
scroll to position [645, 0]
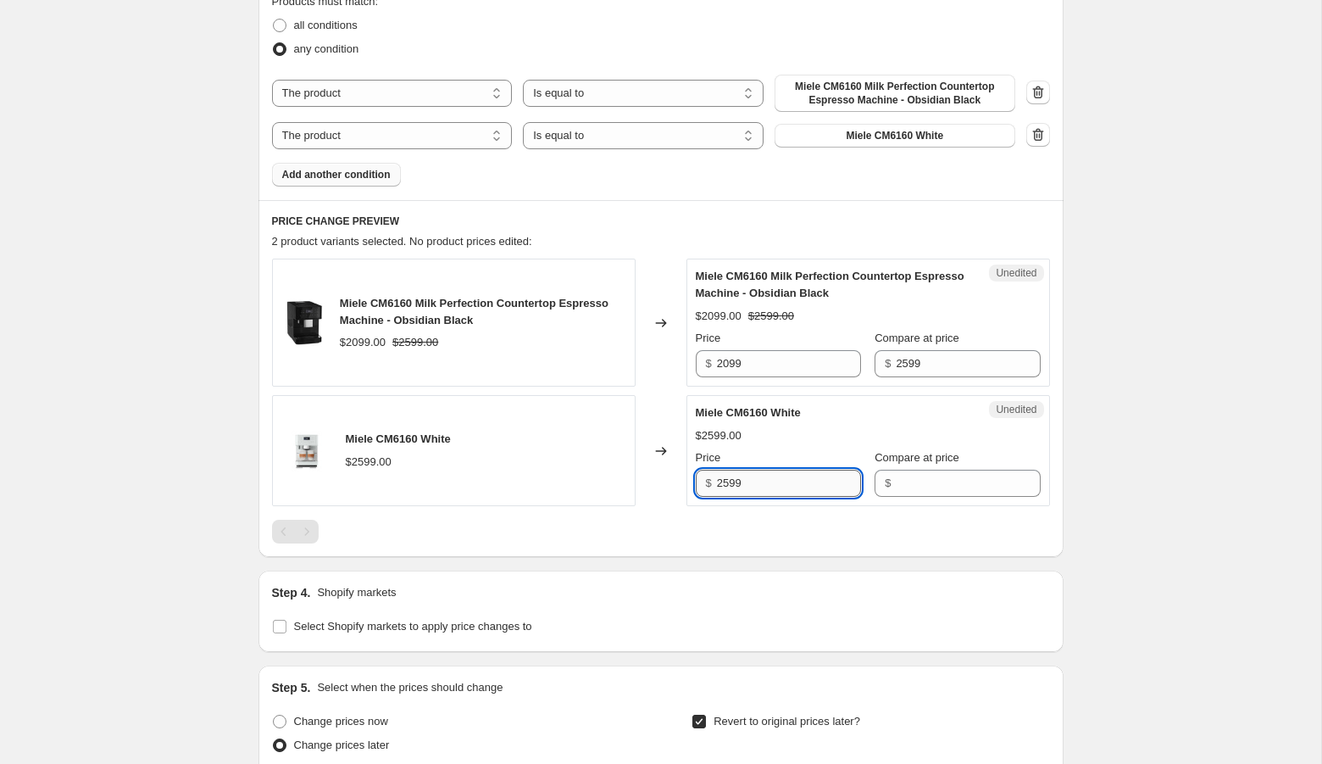
click at [782, 477] on input "2599" at bounding box center [789, 482] width 144 height 27
type input "2599"
click at [898, 469] on input "Compare at price" at bounding box center [968, 482] width 144 height 27
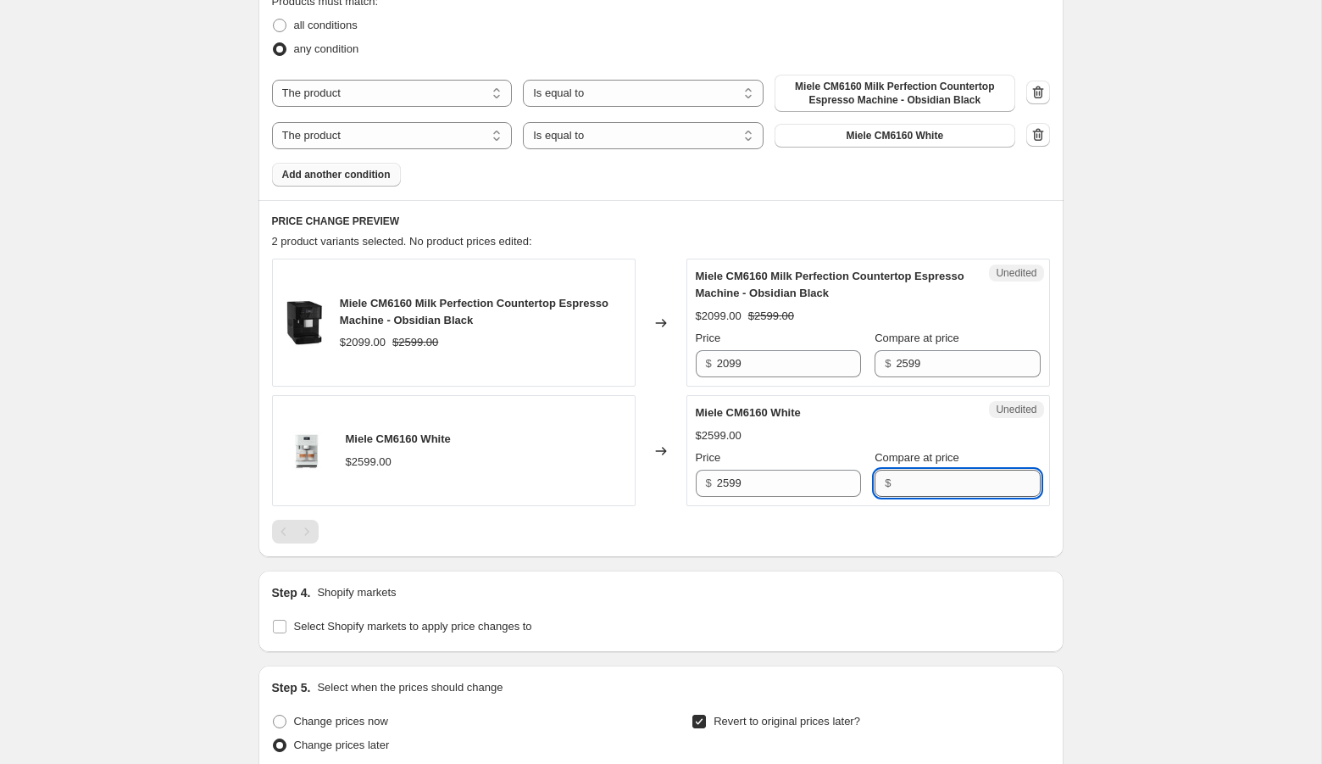
paste input "2599"
type input "2599"
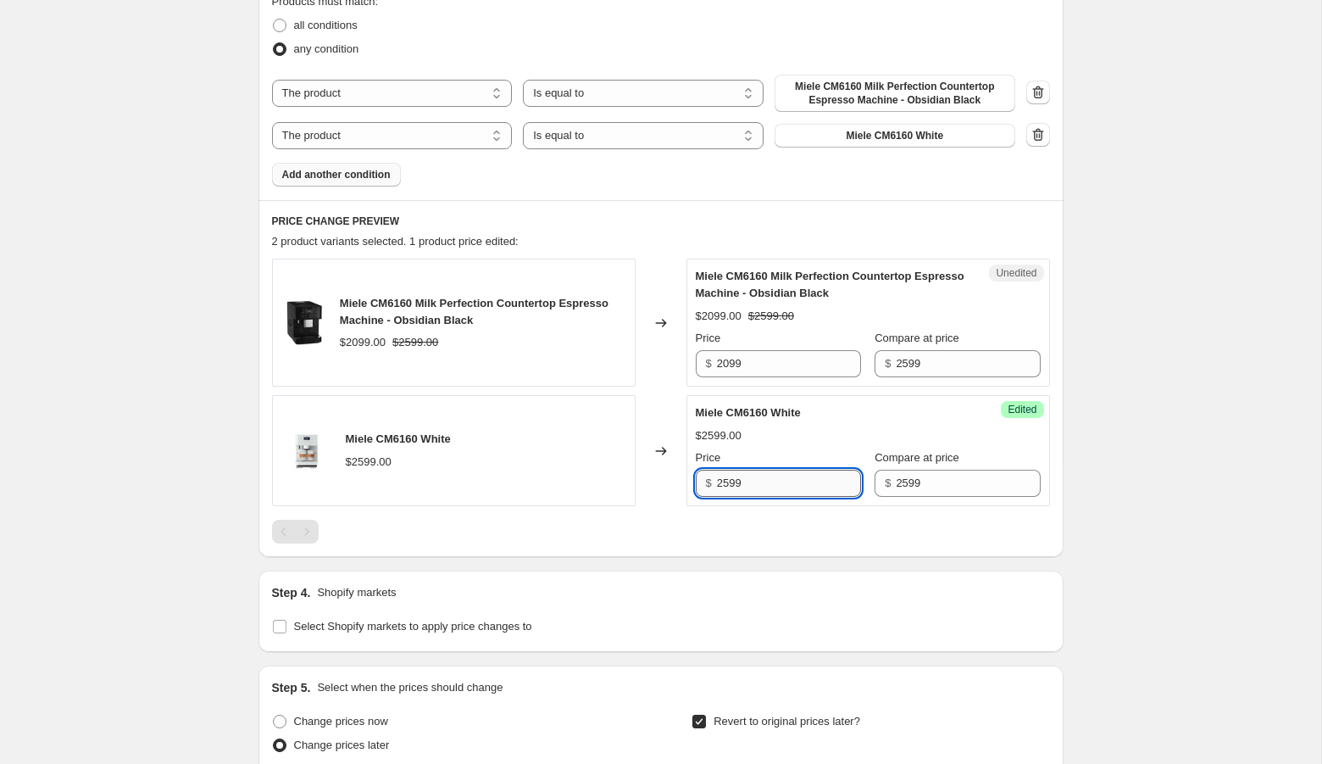
click at [728, 476] on input "2599" at bounding box center [789, 482] width 144 height 27
type input "2099"
click at [1118, 387] on div "Create new price [MEDICAL_DATA]. This page is ready Create new price [MEDICAL_D…" at bounding box center [660, 279] width 1321 height 1849
click at [360, 175] on span "Add another condition" at bounding box center [336, 175] width 108 height 14
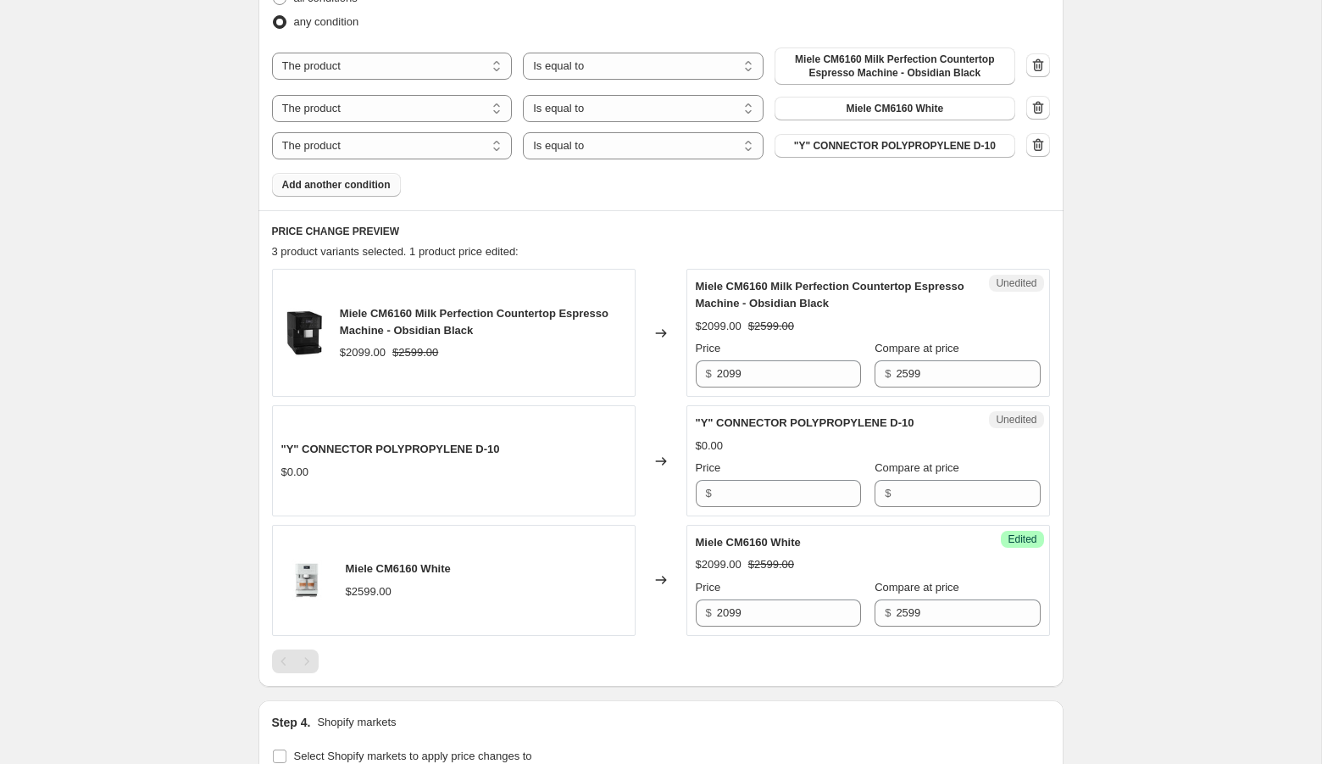
scroll to position [683, 0]
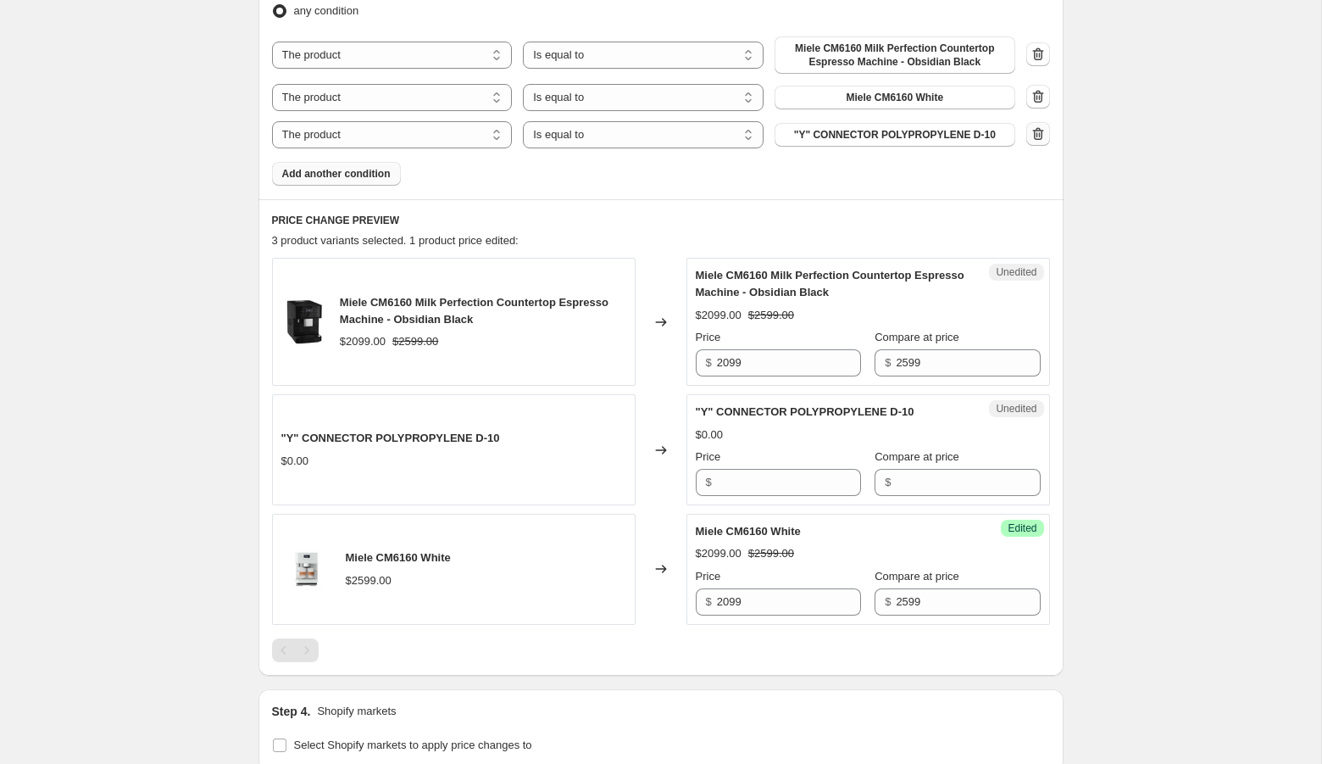
click at [1047, 131] on button "button" at bounding box center [1038, 134] width 24 height 24
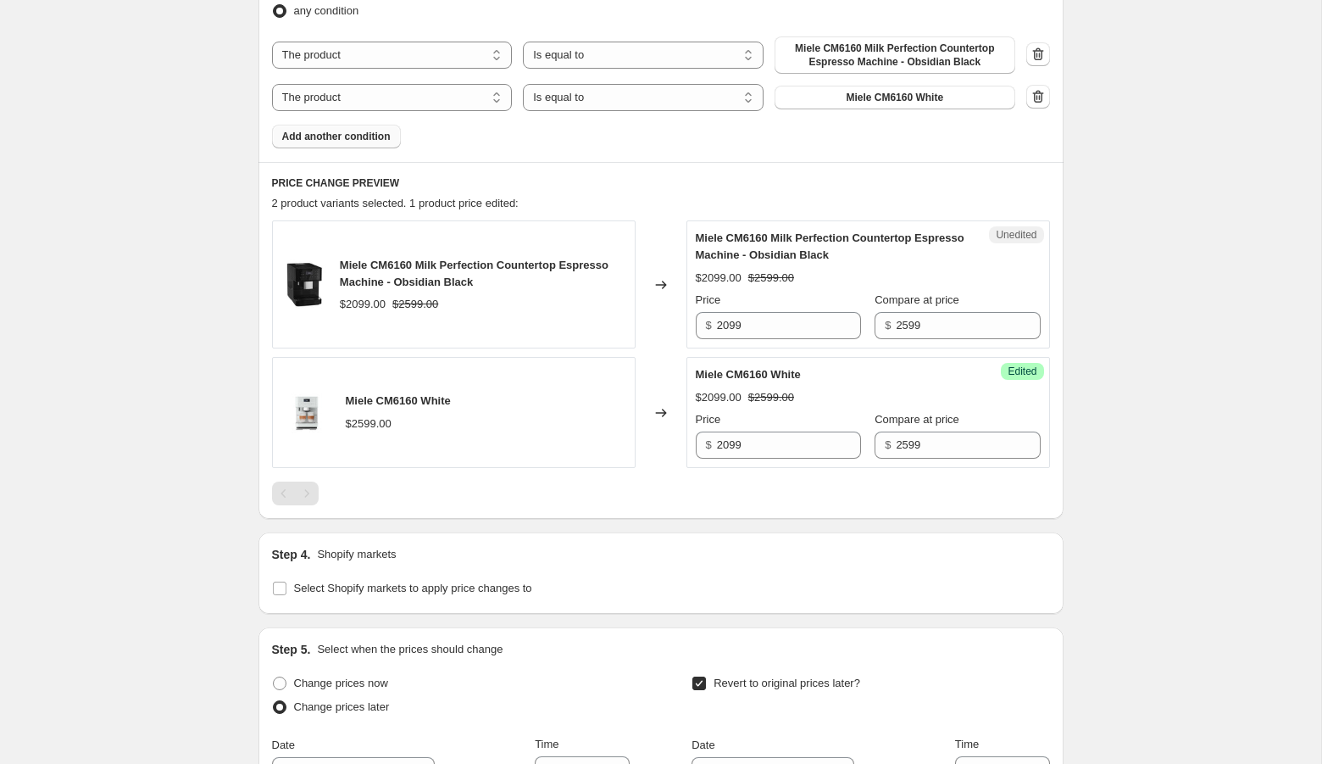
click at [321, 147] on button "Add another condition" at bounding box center [336, 137] width 129 height 24
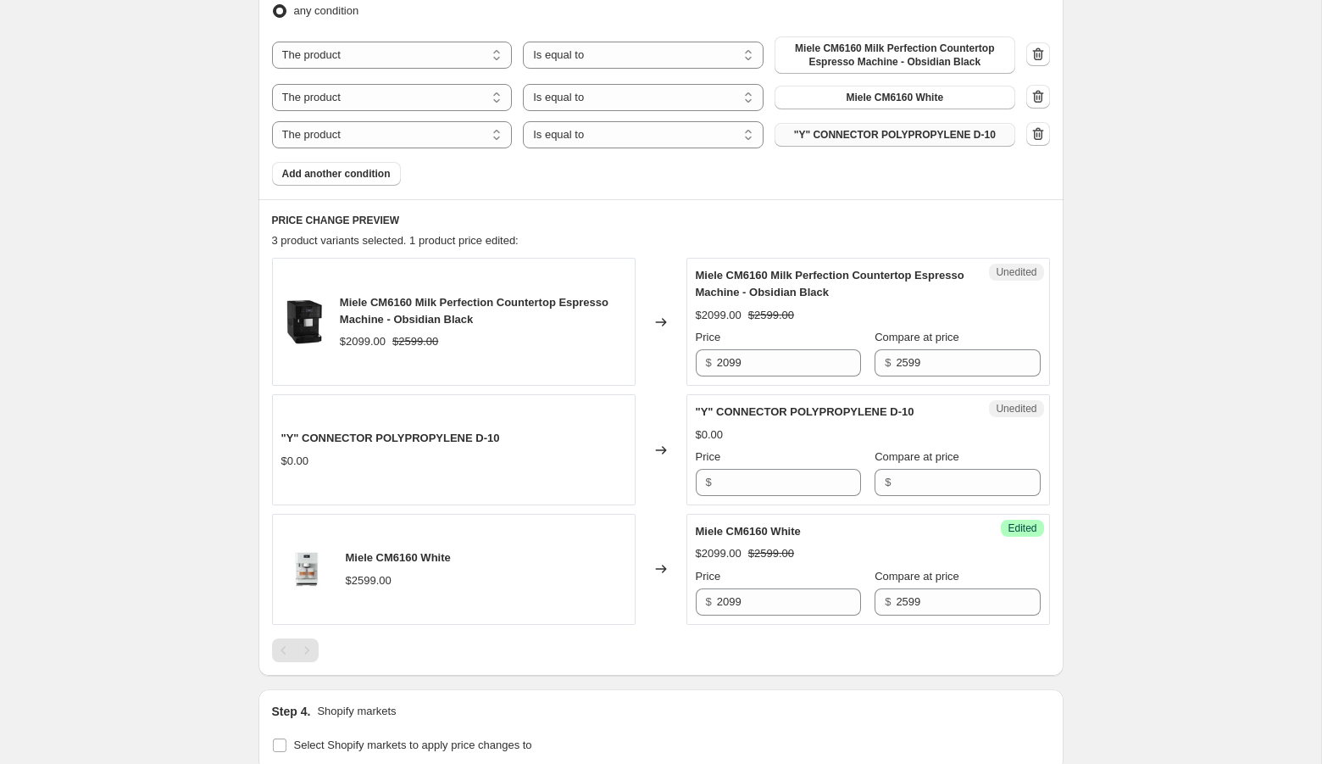
click at [869, 136] on span ""Y" CONNECTOR POLYPROPYLENE D-10" at bounding box center [895, 135] width 202 height 14
click at [1041, 134] on icon "button" at bounding box center [1038, 133] width 17 height 17
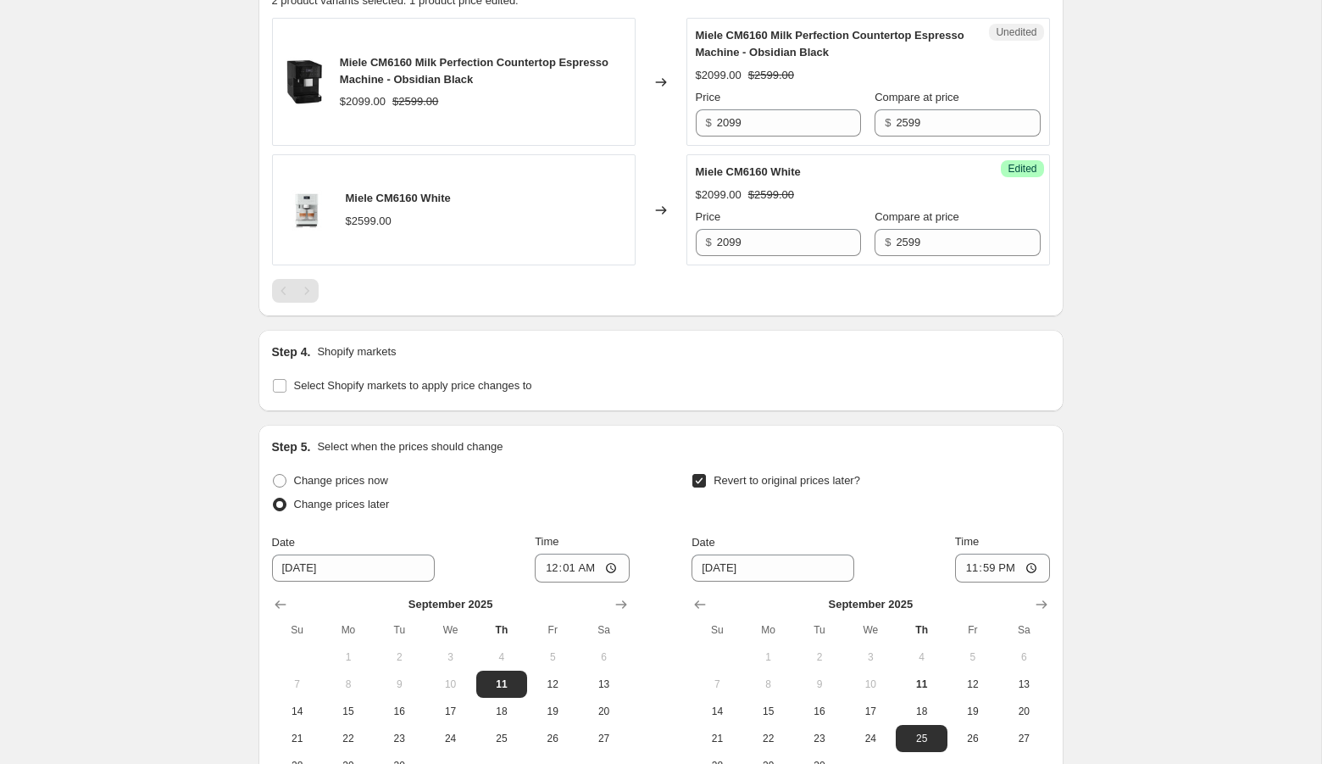
click at [1107, 330] on div "Create new price [MEDICAL_DATA]. This page is ready Create new price [MEDICAL_D…" at bounding box center [660, 38] width 1321 height 1849
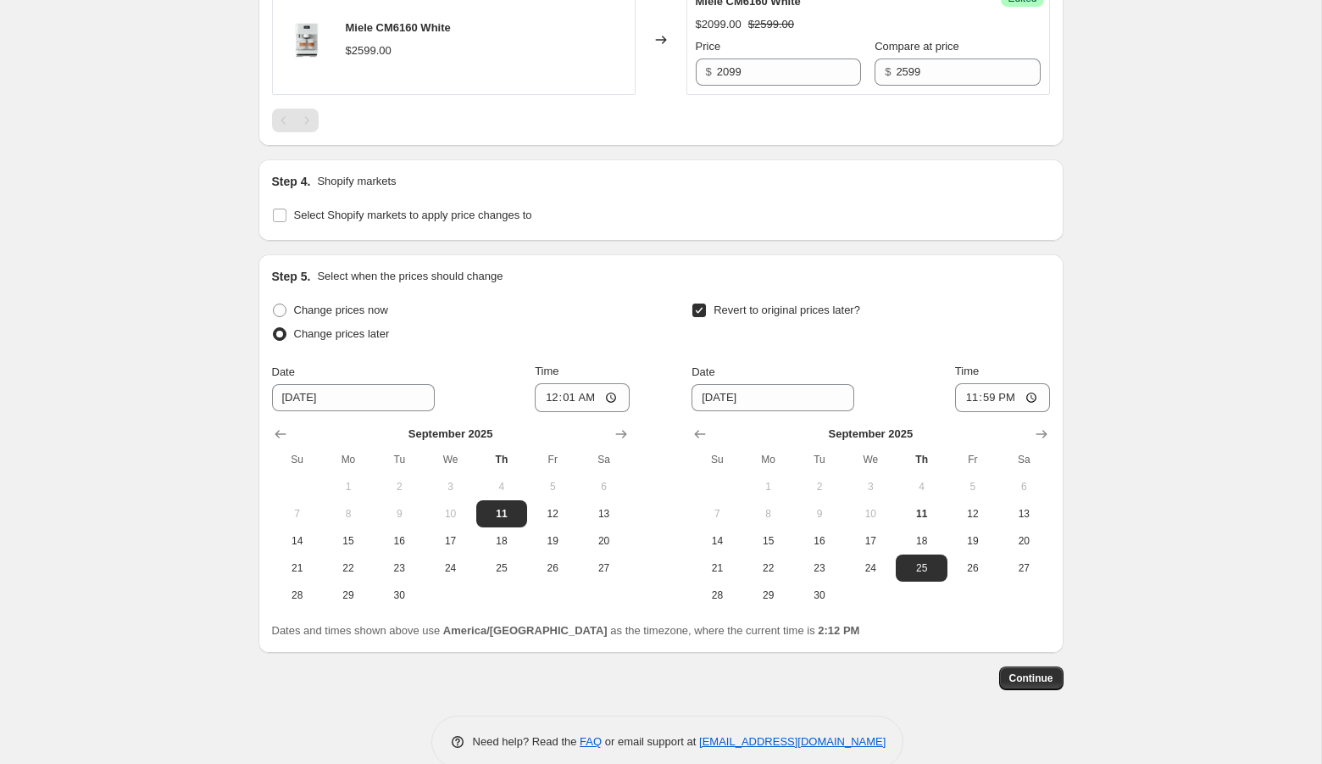
scroll to position [1082, 0]
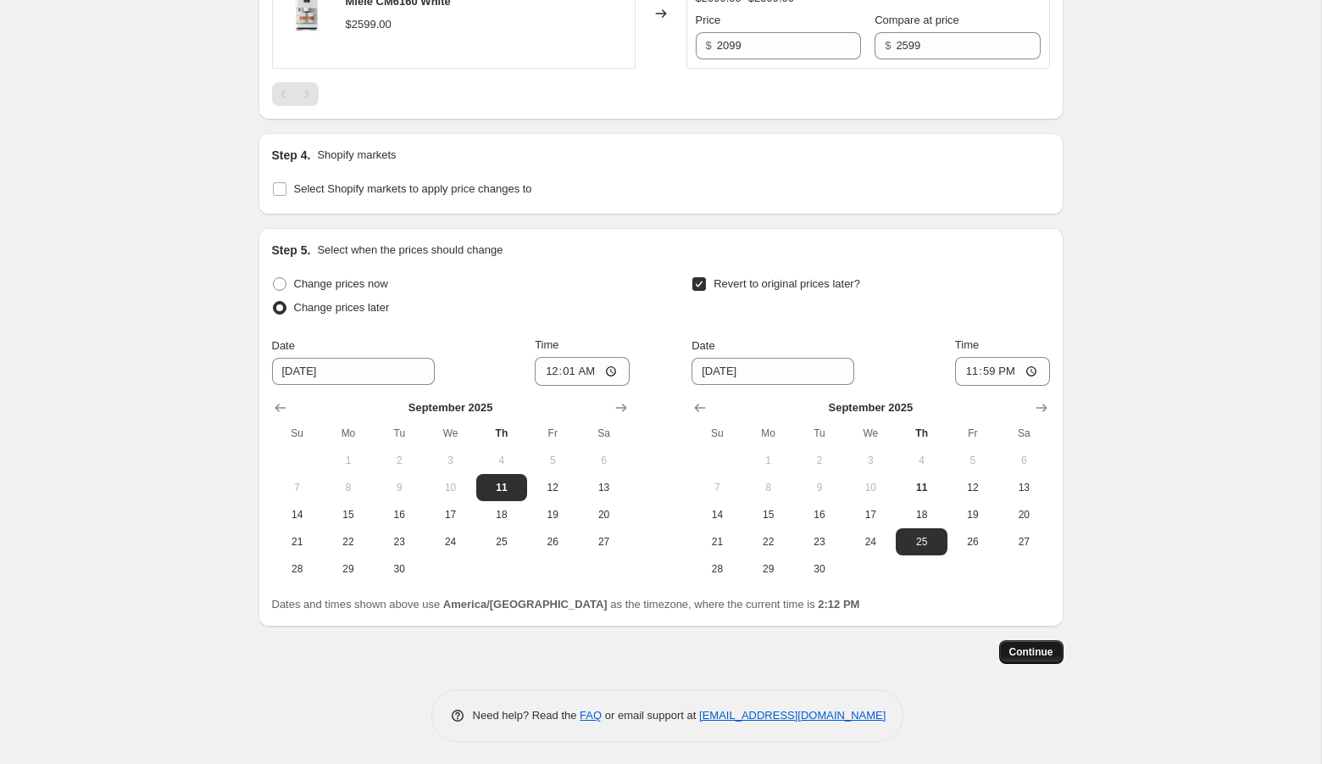
click at [1025, 646] on span "Continue" at bounding box center [1031, 652] width 44 height 14
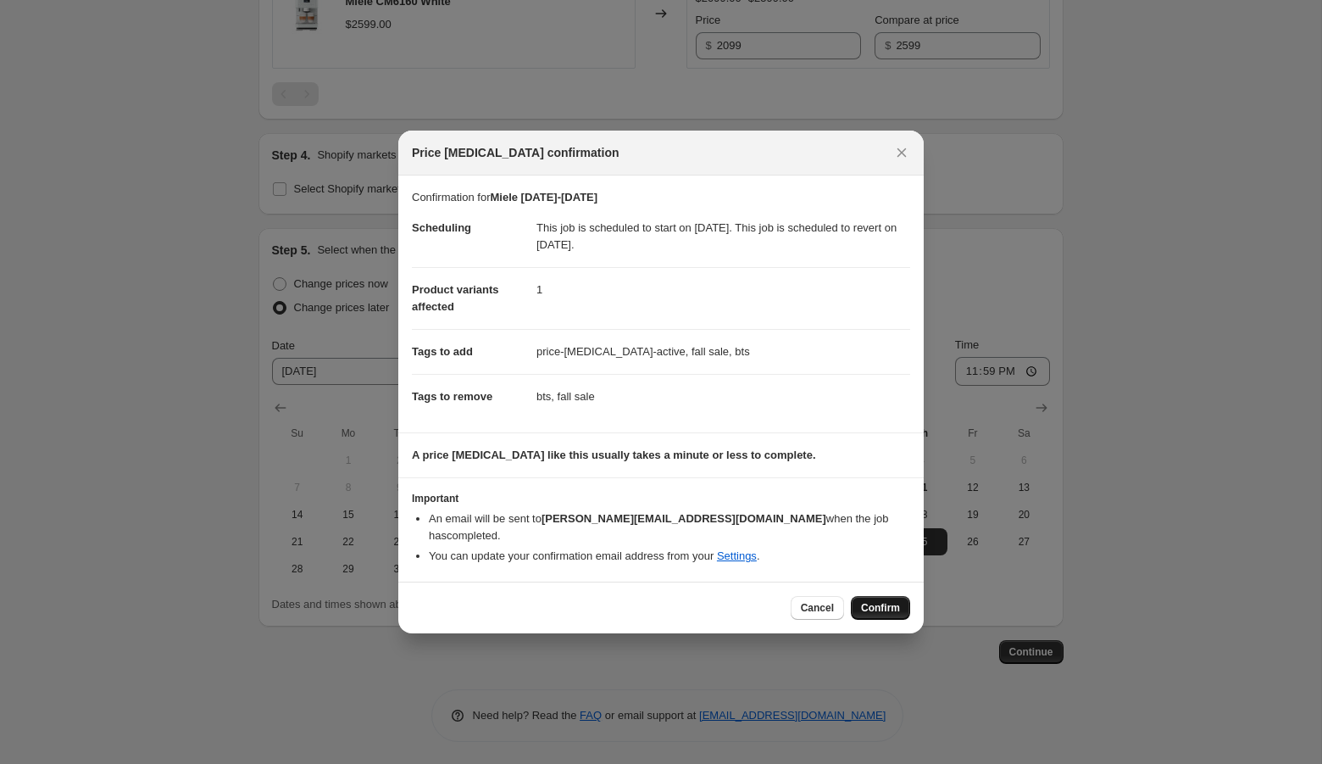
click at [894, 601] on span "Confirm" at bounding box center [880, 608] width 39 height 14
